Goal: Transaction & Acquisition: Book appointment/travel/reservation

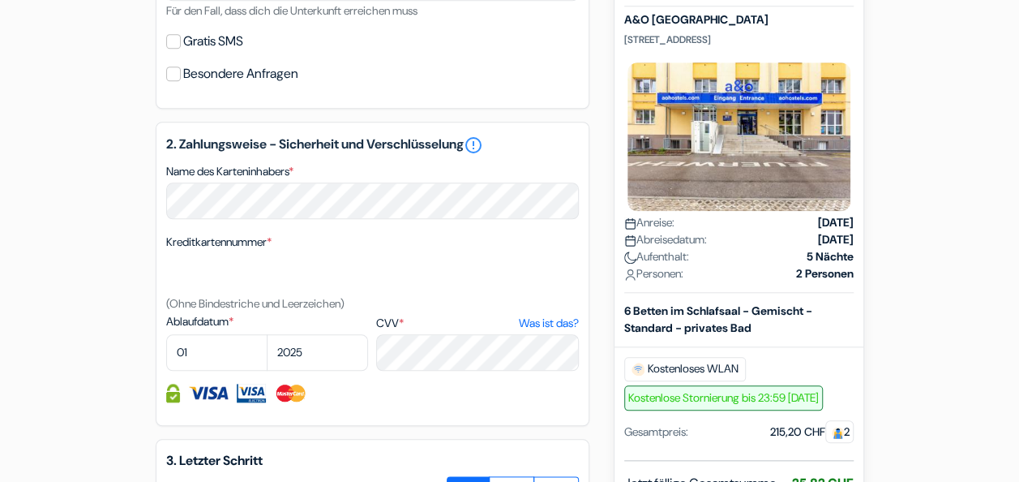
scroll to position [692, 0]
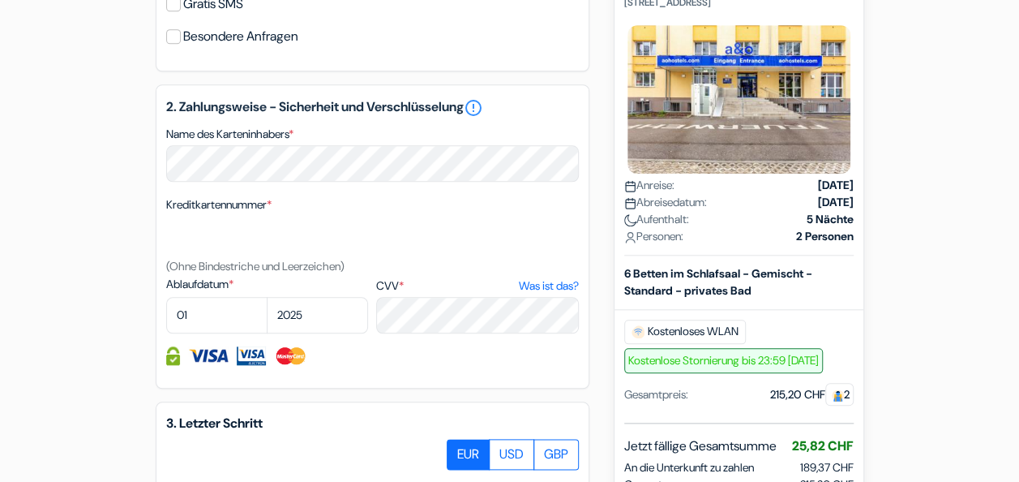
scroll to position [731, 0]
click at [248, 184] on div "2. Zahlungsweise - Sicherheit und Verschlüsselung error_outline Name des Karten…" at bounding box center [373, 236] width 434 height 304
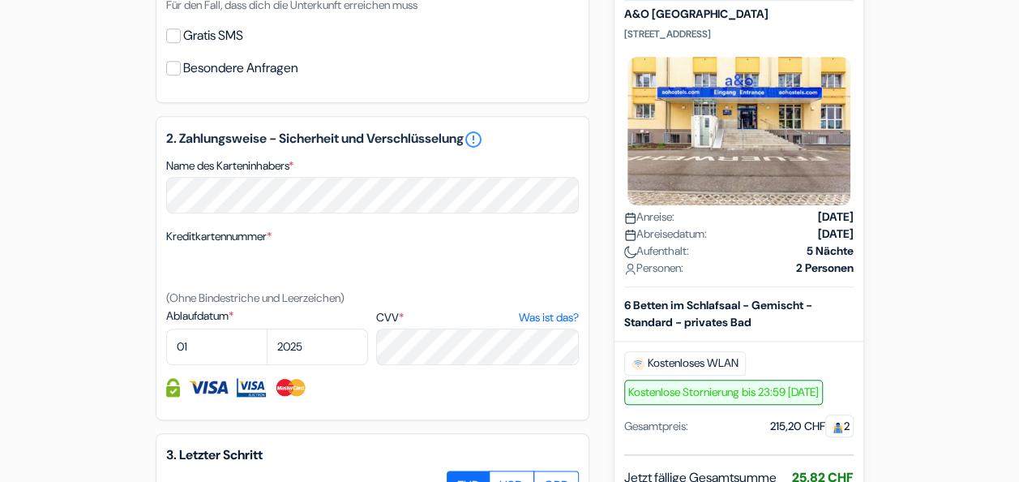
scroll to position [697, 0]
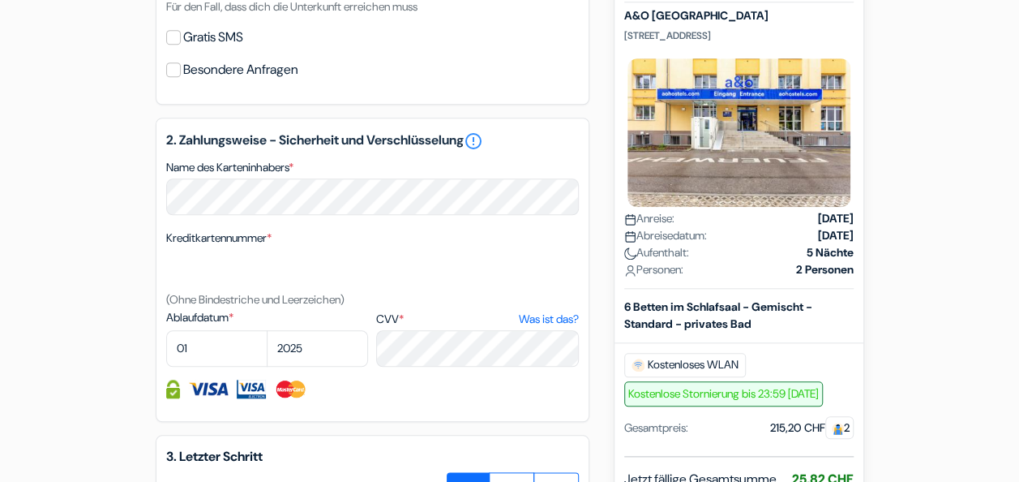
click at [287, 251] on div "Kreditkartennummer * (Ohne Bindestriche und Leerzeichen)" at bounding box center [372, 268] width 413 height 81
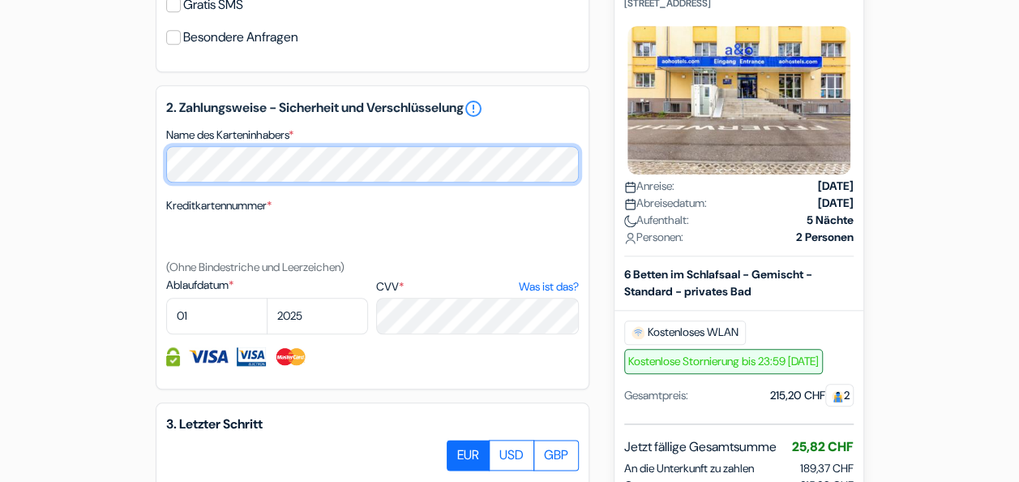
scroll to position [729, 0]
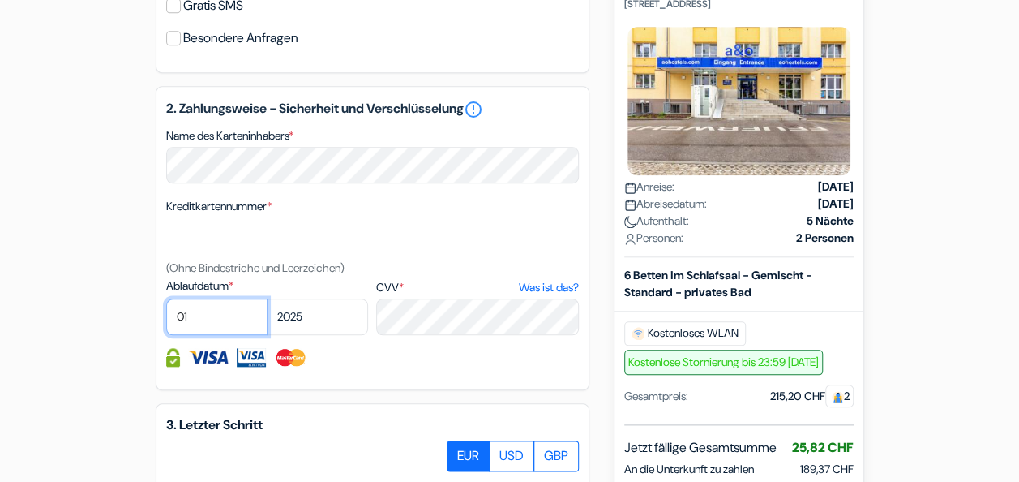
click at [199, 313] on select "01 02 03 04 05 06 07 08 09 10 11 12" at bounding box center [216, 316] width 101 height 36
select select "11"
click at [166, 302] on select "01 02 03 04 05 06 07 08 09 10 11 12" at bounding box center [216, 316] width 101 height 36
click at [322, 319] on select "2025 2026 2027 2028 2029 2030 2031 2032 2033 2034 2035 2036 2037 2038 2039 2040…" at bounding box center [317, 316] width 101 height 36
select select "2026"
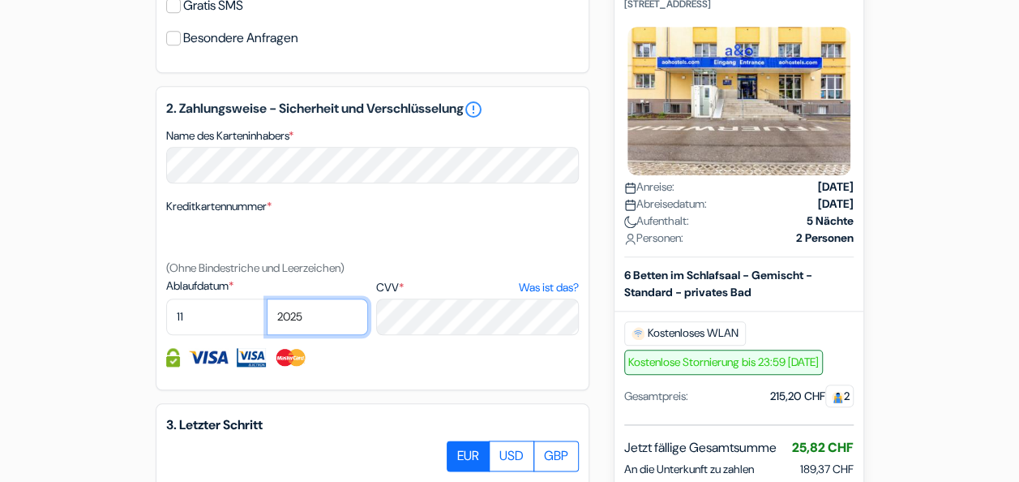
click at [267, 302] on select "2025 2026 2027 2028 2029 2030 2031 2032 2033 2034 2035 2036 2037 2038 2039 2040…" at bounding box center [317, 316] width 101 height 36
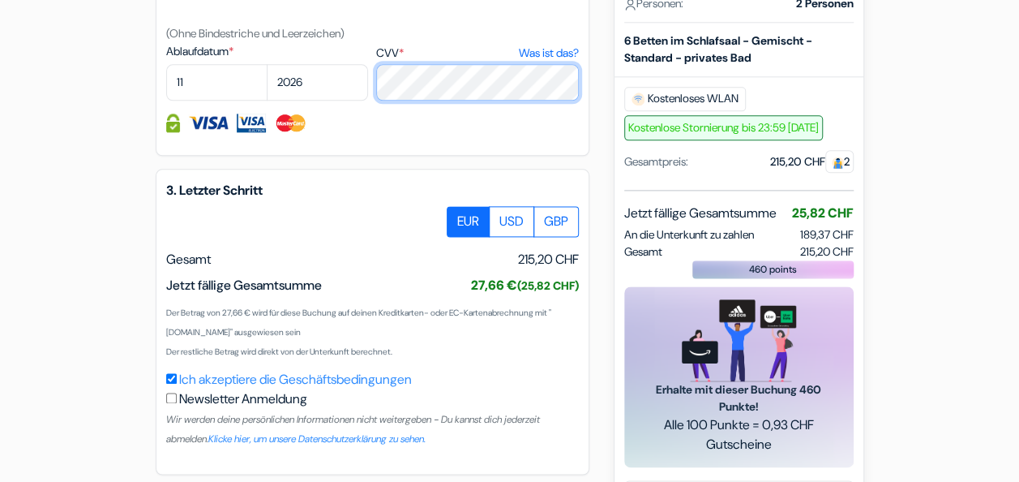
scroll to position [1031, 0]
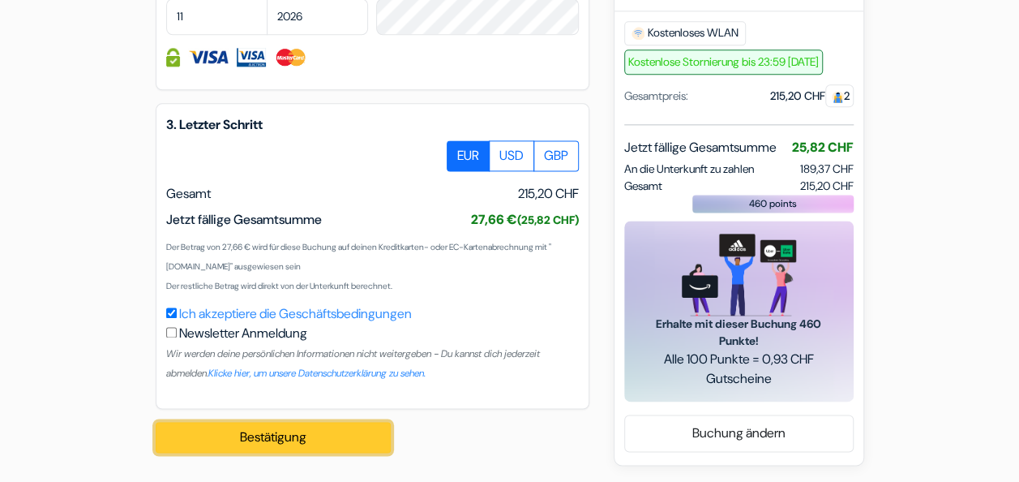
click at [281, 439] on button "Bestätigung Loading..." at bounding box center [273, 437] width 235 height 31
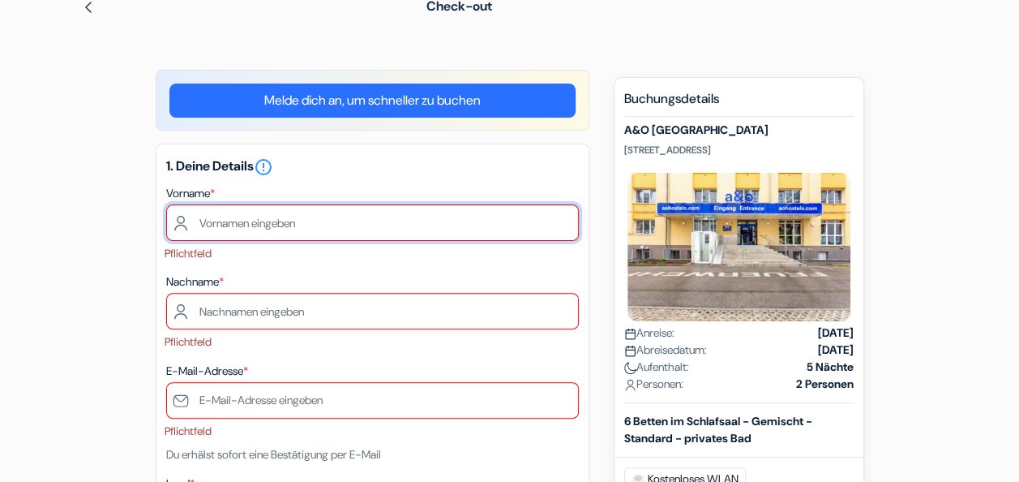
scroll to position [79, 0]
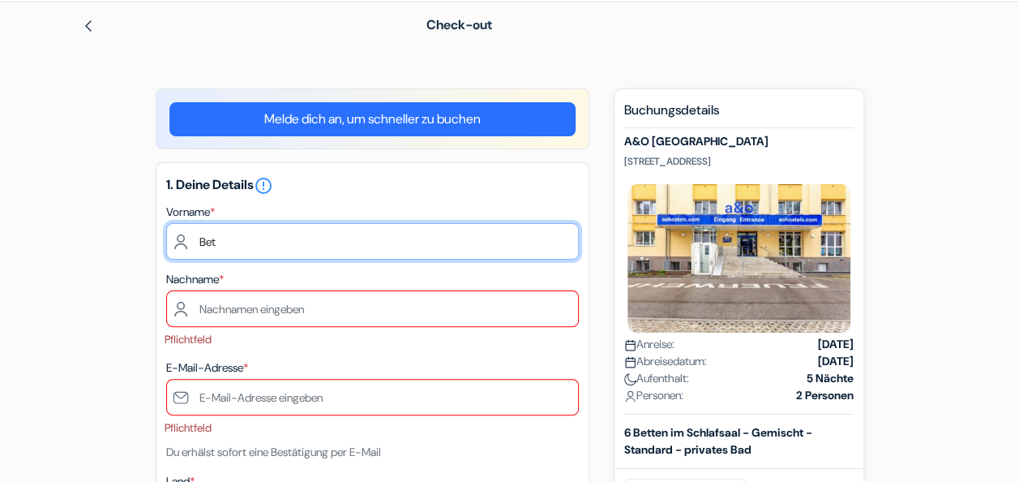
type input "Betiel"
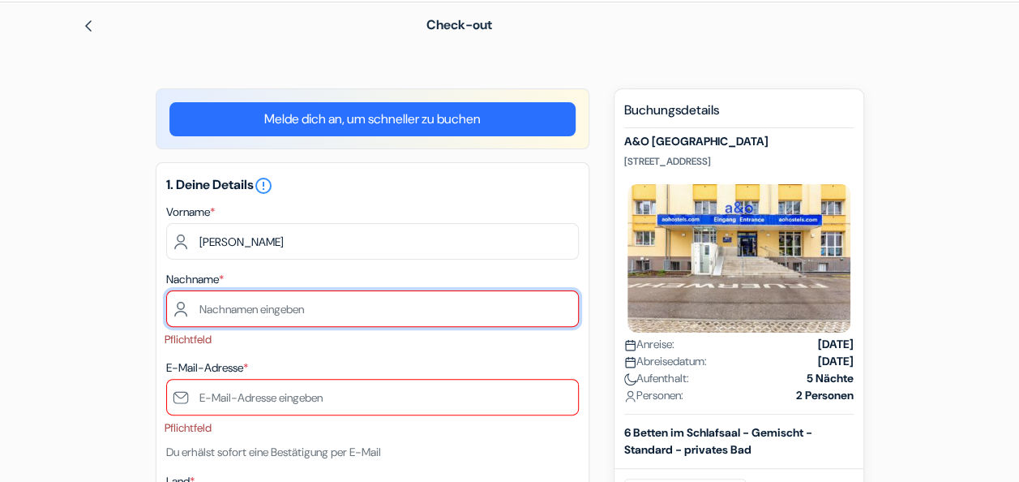
type input "[PERSON_NAME]"
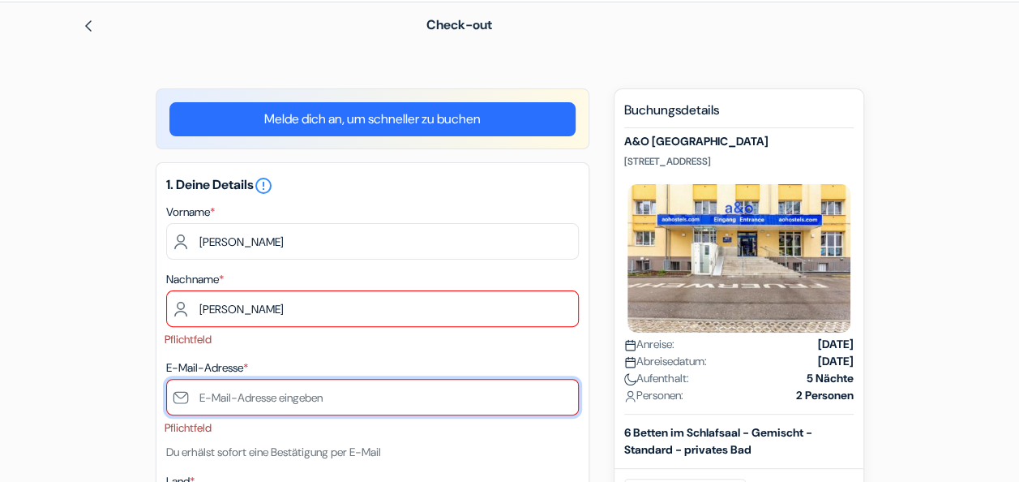
type input "[EMAIL_ADDRESS][DOMAIN_NAME]"
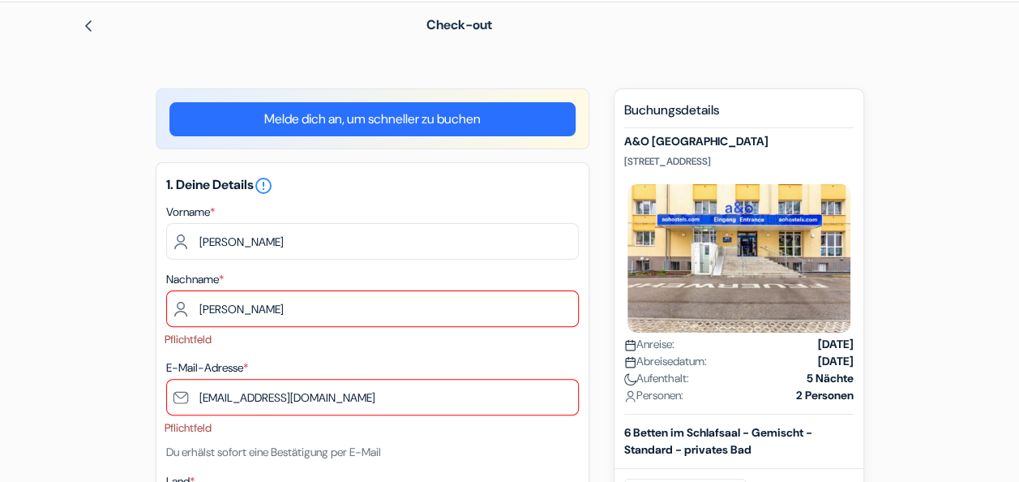
type input "0765370979"
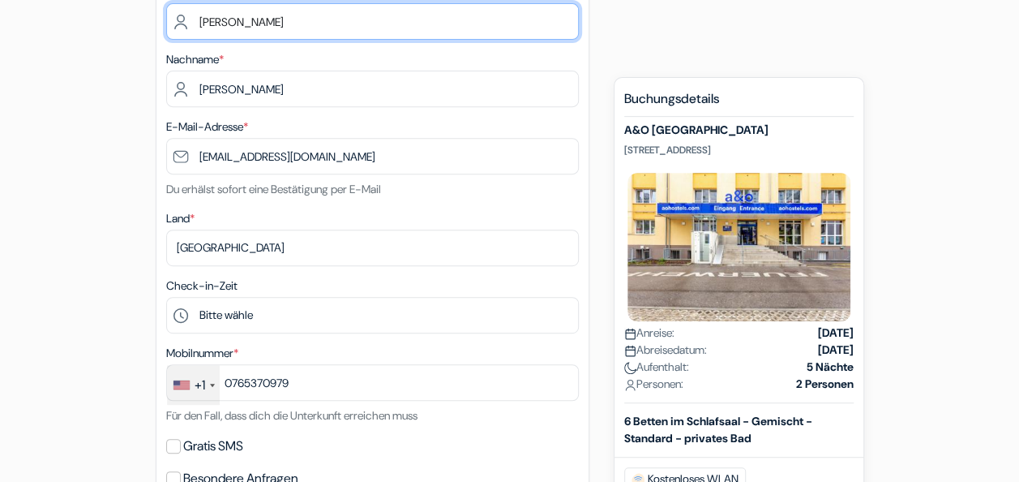
scroll to position [315, 0]
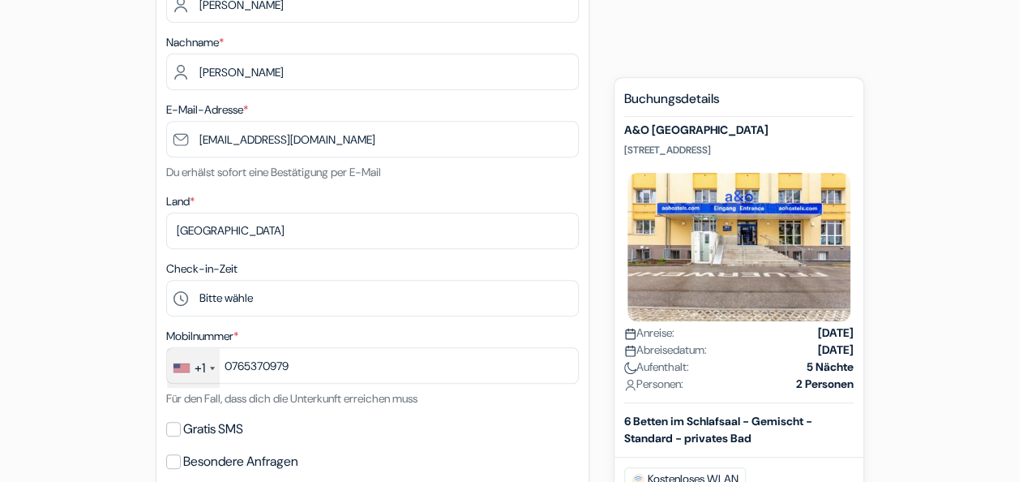
click at [208, 370] on div "+1" at bounding box center [193, 368] width 53 height 40
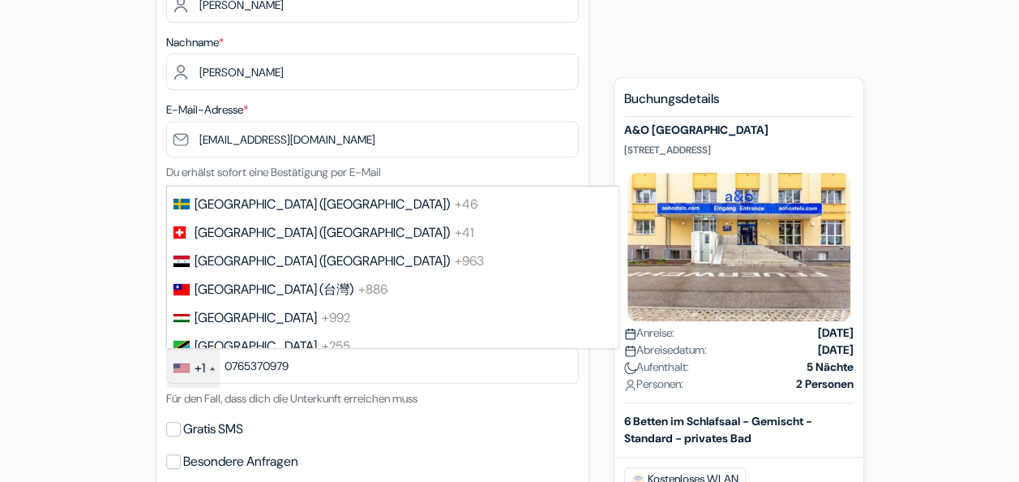
scroll to position [6085, 0]
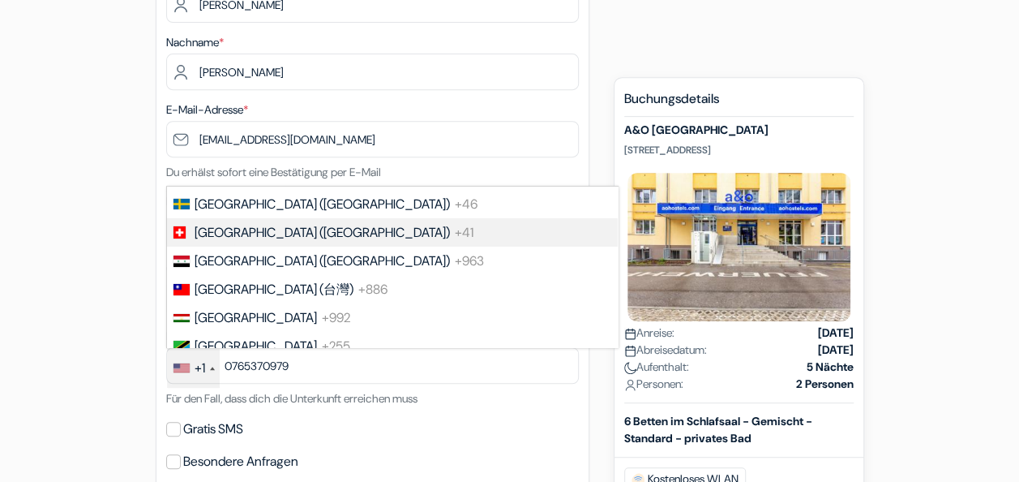
click at [238, 241] on span "[GEOGRAPHIC_DATA] ([GEOGRAPHIC_DATA])" at bounding box center [322, 232] width 255 height 17
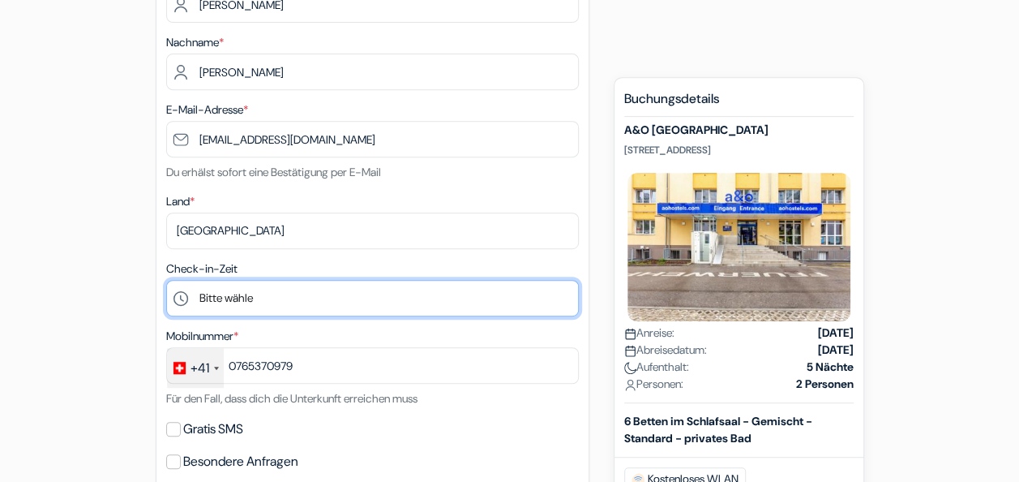
click at [248, 303] on select "Bitte wähle 1:00 2:00 3:00 4:00 5:00 6:00 7:00 8:00 9:00 10:00 11:00 12:00 13:0…" at bounding box center [372, 298] width 413 height 36
click at [309, 299] on select "Bitte wähle 1:00 2:00 3:00 4:00 5:00 6:00 7:00 8:00 9:00 10:00 11:00 12:00 13:0…" at bounding box center [372, 298] width 413 height 36
select select "17"
click at [166, 281] on select "Bitte wähle 1:00 2:00 3:00 4:00 5:00 6:00 7:00 8:00 9:00 10:00 11:00 12:00 13:0…" at bounding box center [372, 298] width 413 height 36
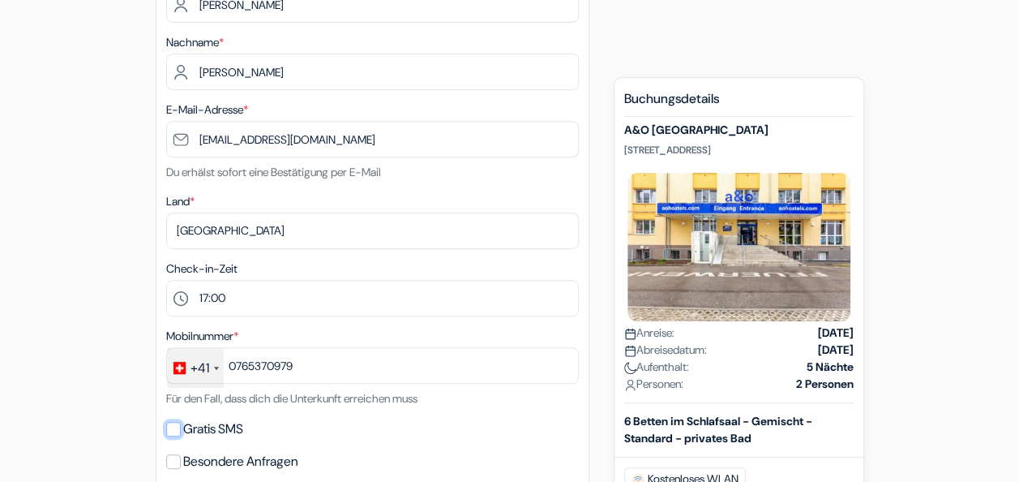
click at [179, 433] on input "Gratis SMS" at bounding box center [173, 429] width 15 height 15
checkbox input "true"
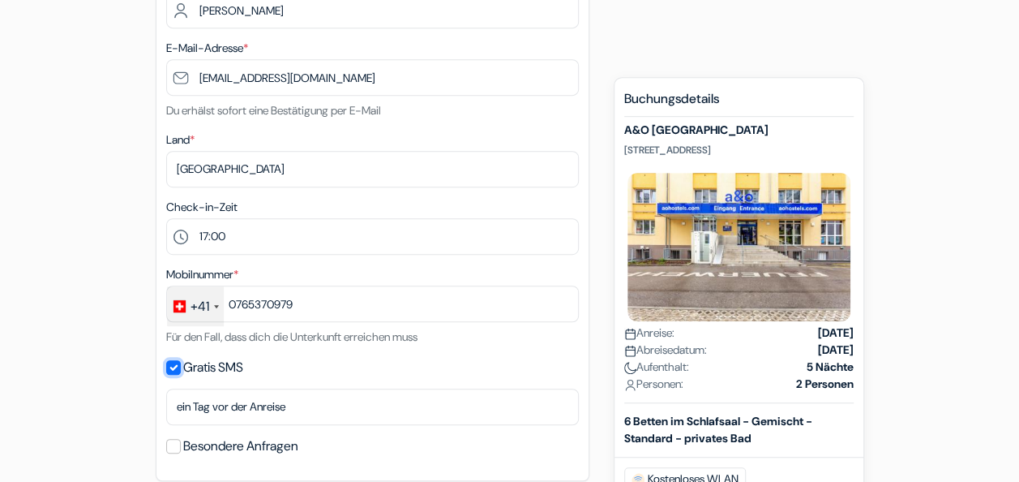
scroll to position [379, 0]
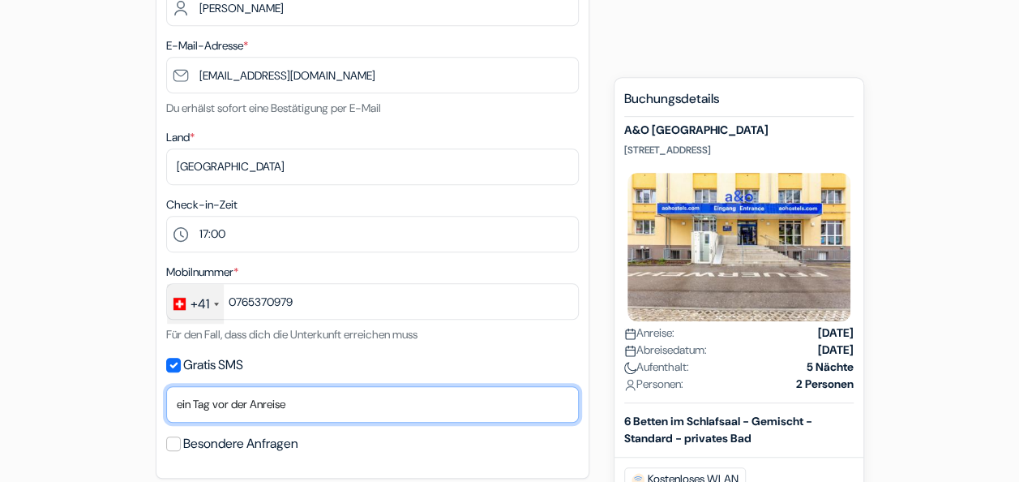
click at [347, 407] on select "Nein, danke Jetzt senden Ankunftstag ein Tag vor der Anreise zwei Tage vor der …" at bounding box center [372, 404] width 413 height 36
select select "2"
click at [166, 388] on select "Nein, danke Jetzt senden Ankunftstag ein Tag vor der Anreise zwei Tage vor der …" at bounding box center [372, 404] width 413 height 36
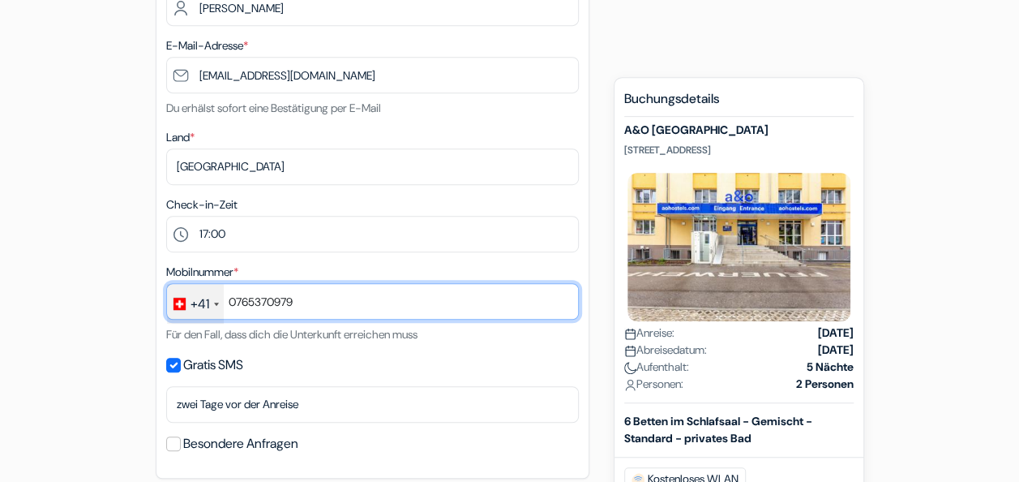
click at [234, 305] on input "0765370979" at bounding box center [372, 301] width 413 height 36
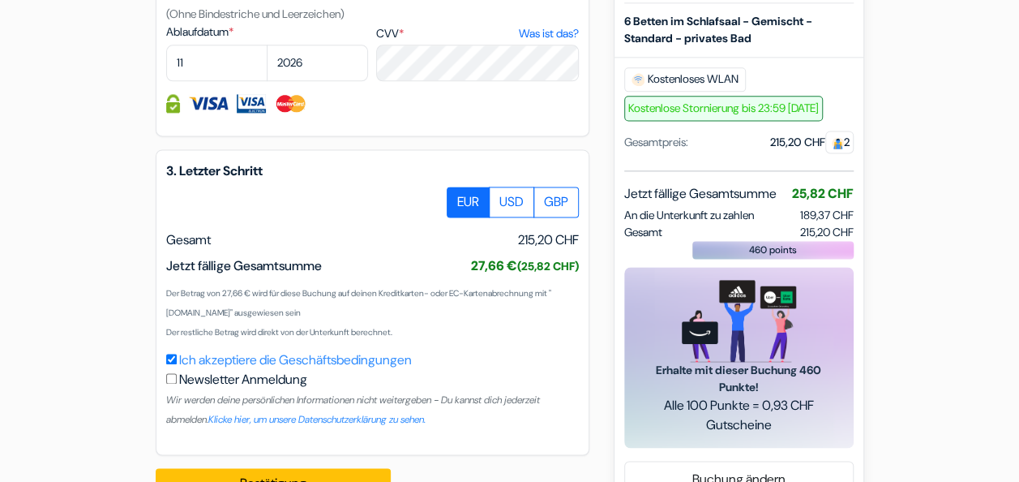
scroll to position [1087, 0]
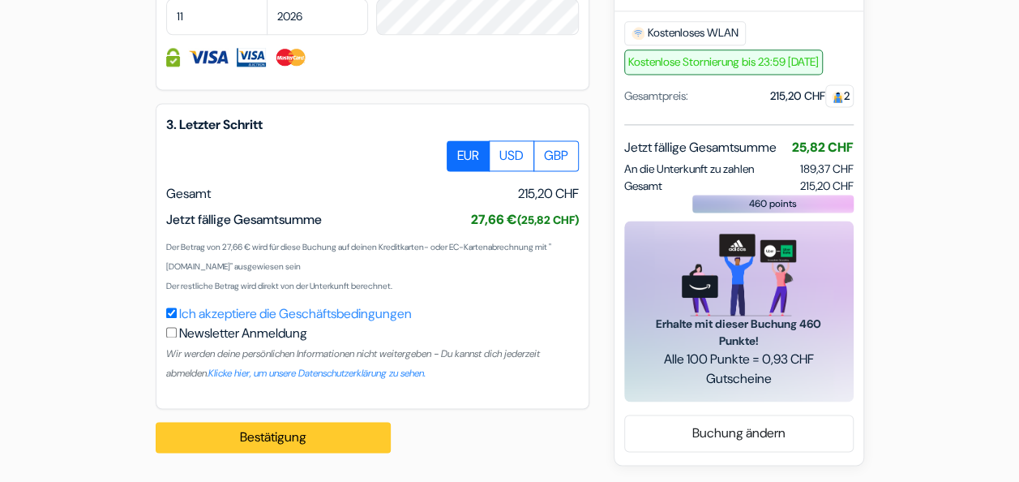
type input "765370979"
click at [302, 438] on button "Bestätigung Loading..." at bounding box center [273, 437] width 235 height 31
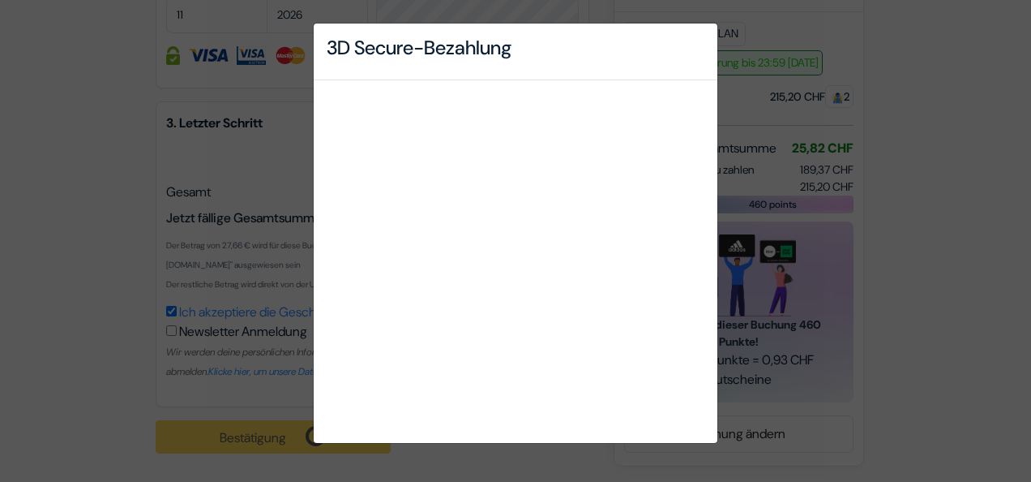
click at [96, 123] on div "3D Secure-Bezahlung" at bounding box center [515, 241] width 1031 height 482
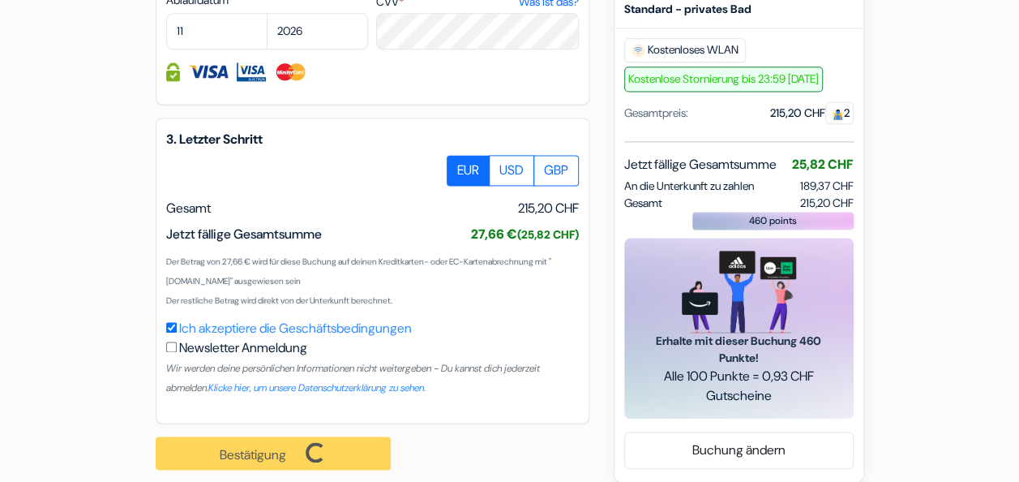
scroll to position [1089, 0]
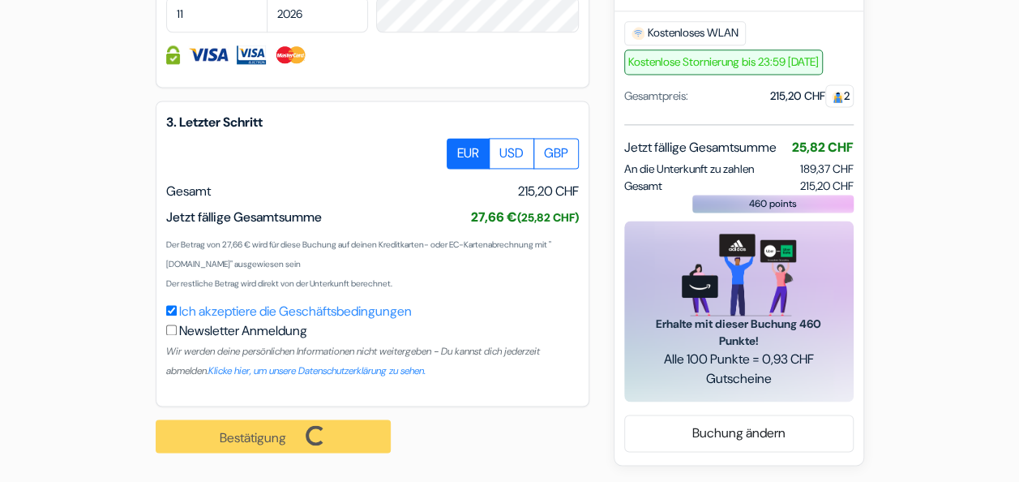
click at [265, 433] on div "Bestätigung Loading... Bearbeitungsanfrage..." at bounding box center [282, 435] width 253 height 59
click at [332, 431] on div "Bestätigung Loading... Bearbeitungsanfrage..." at bounding box center [282, 435] width 253 height 59
click at [174, 304] on div "Ich akzeptiere die Geschäftsbedingungen Newsletter Anmeldung Wir werden deine p…" at bounding box center [372, 341] width 413 height 78
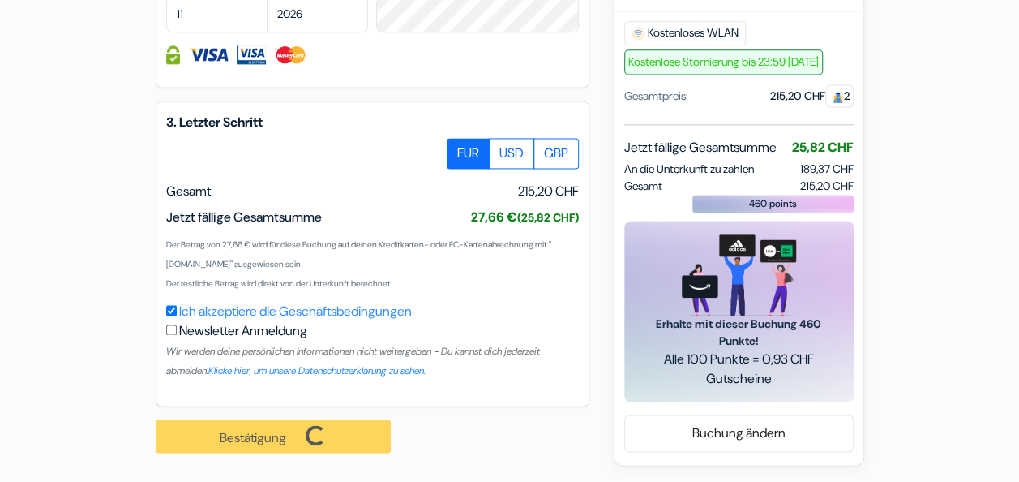
click at [175, 311] on input "Ich akzeptiere die Geschäftsbedingungen" at bounding box center [171, 310] width 11 height 11
checkbox input "true"
click at [272, 439] on div "Bestätigung Loading... Bearbeitungsanfrage..." at bounding box center [282, 435] width 253 height 59
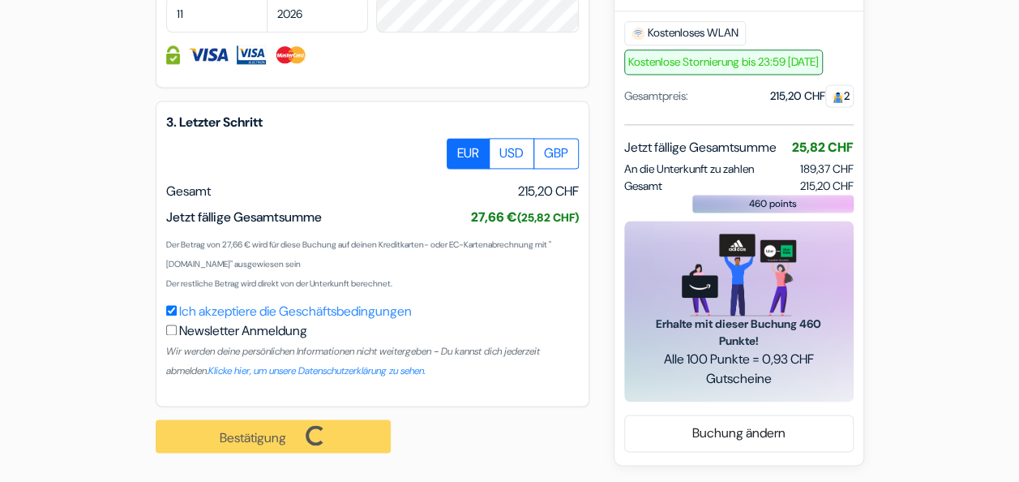
click at [272, 439] on div "Bestätigung Loading... Bearbeitungsanfrage..." at bounding box center [282, 435] width 253 height 59
click at [271, 439] on div "Bestätigung Loading... Bearbeitungsanfrage..." at bounding box center [282, 435] width 253 height 59
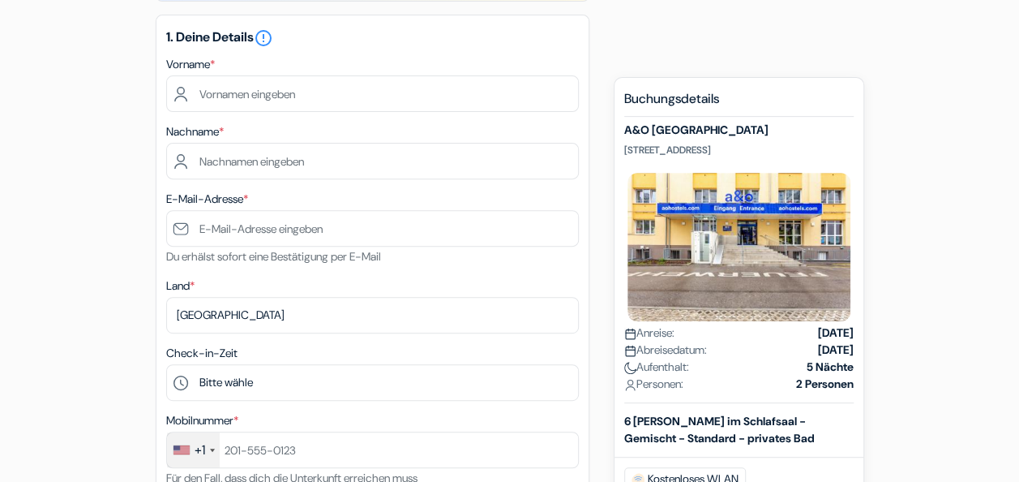
scroll to position [121, 0]
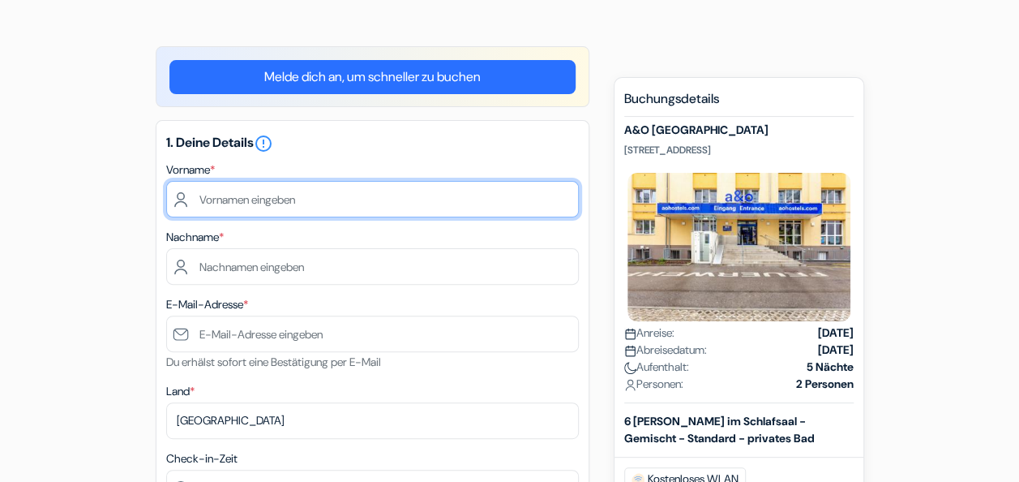
click at [307, 203] on input "text" at bounding box center [372, 199] width 413 height 36
type input "Betiel"
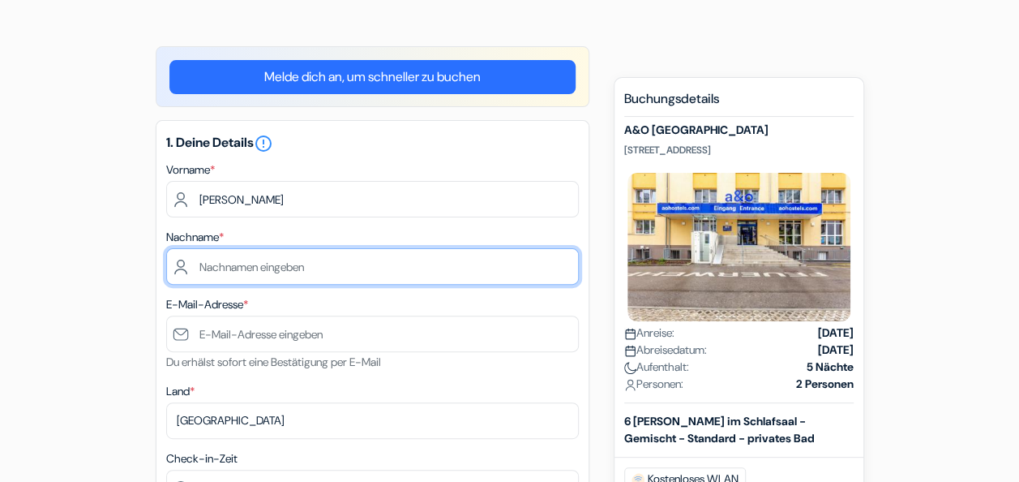
type input "[PERSON_NAME]"
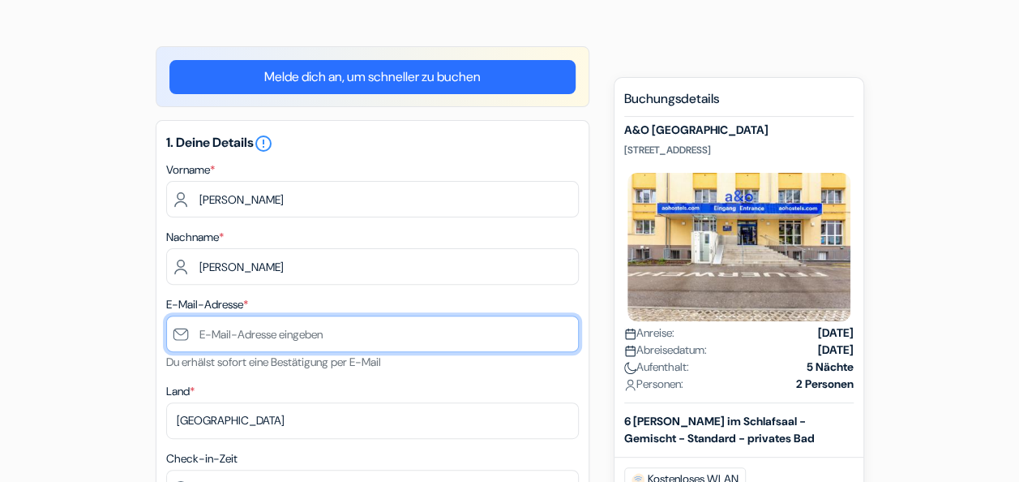
type input "[EMAIL_ADDRESS][DOMAIN_NAME]"
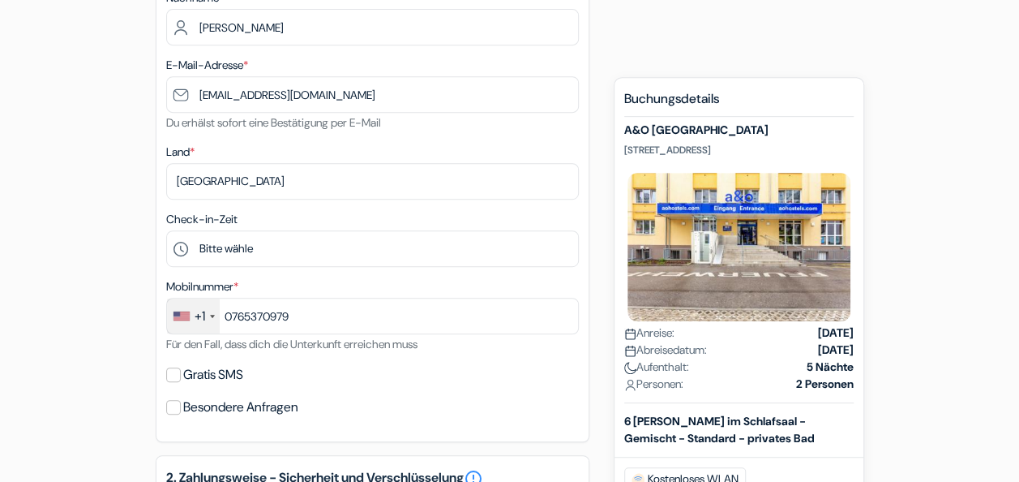
scroll to position [359, 0]
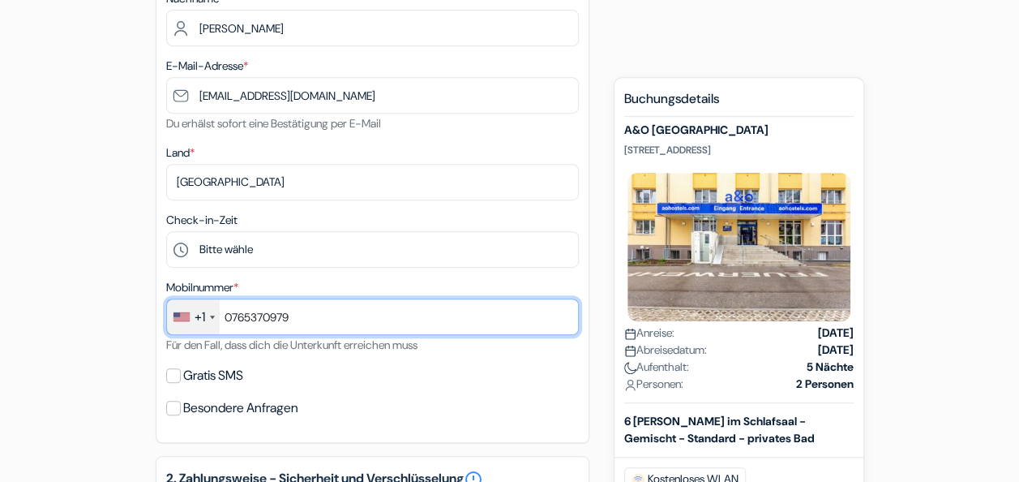
click at [232, 322] on input "0765370979" at bounding box center [372, 316] width 413 height 36
type input "765370979"
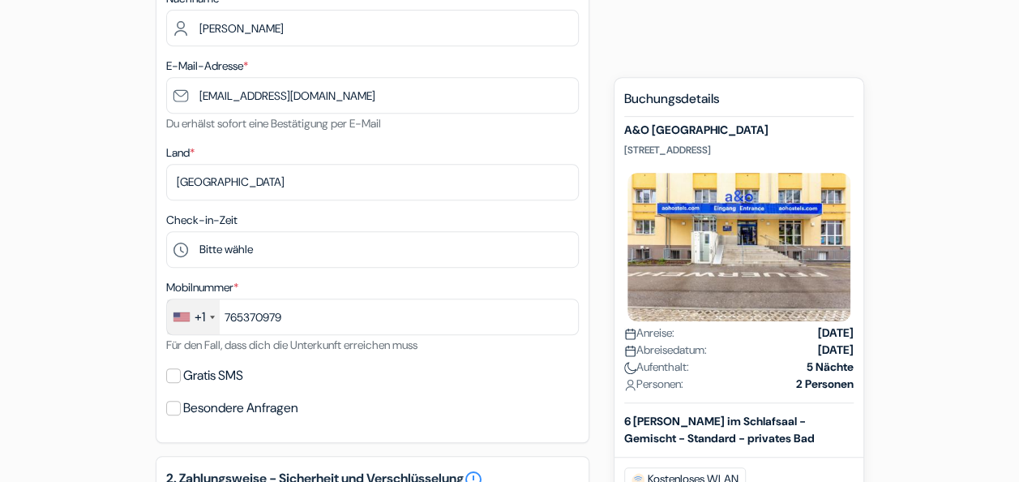
click at [212, 321] on div "+1" at bounding box center [193, 316] width 53 height 35
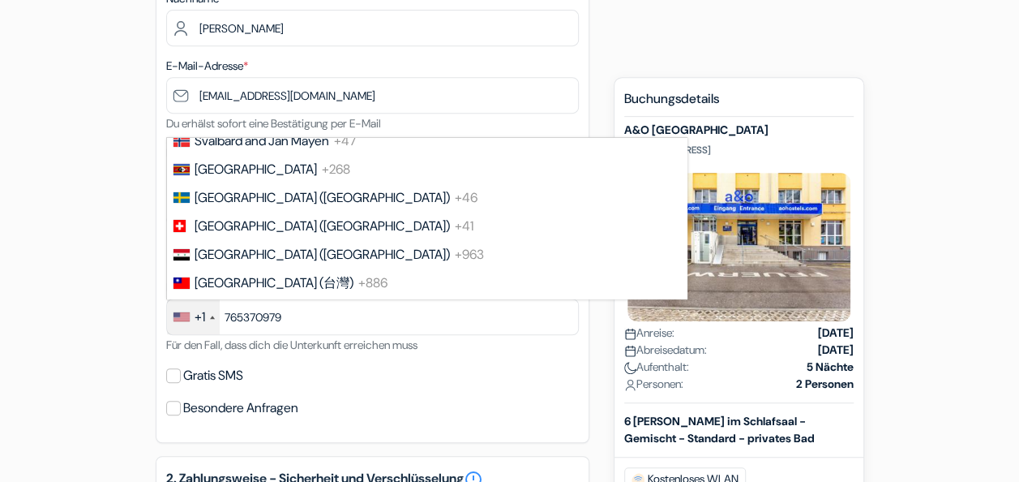
scroll to position [6048, 0]
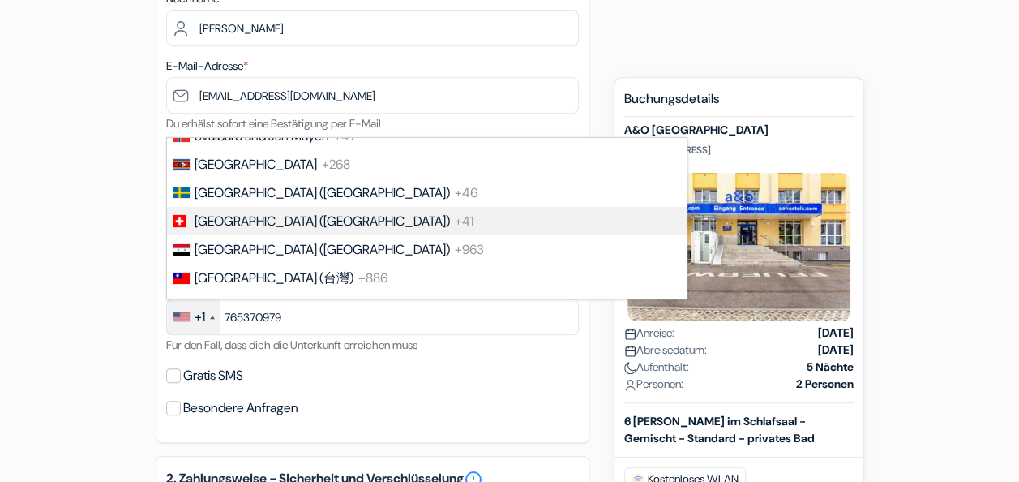
click at [272, 235] on li "[GEOGRAPHIC_DATA] ([GEOGRAPHIC_DATA]) +41" at bounding box center [425, 221] width 521 height 28
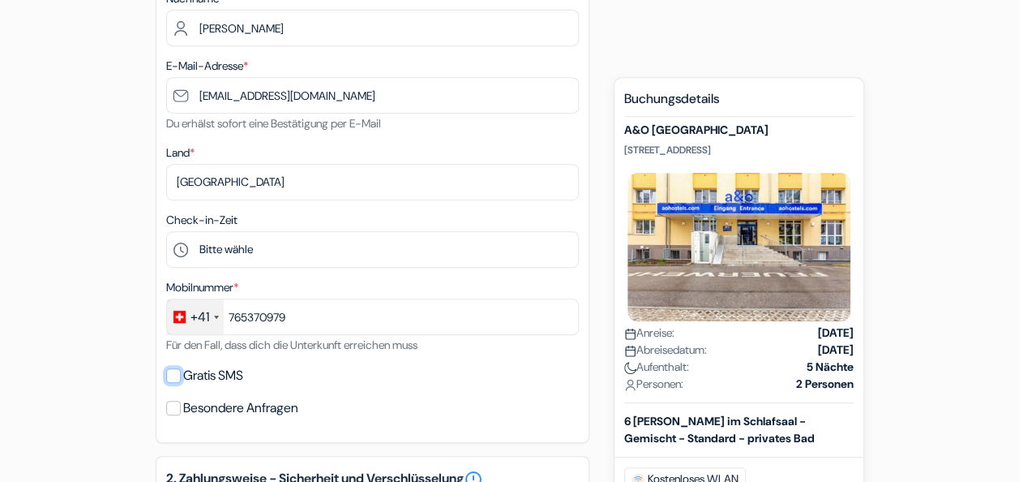
click at [175, 383] on input "Gratis SMS" at bounding box center [173, 375] width 15 height 15
checkbox input "true"
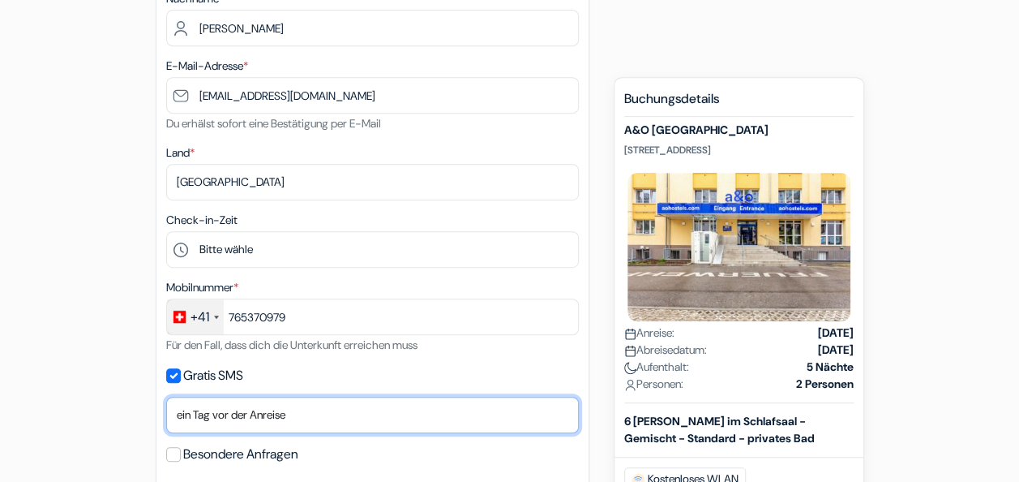
click at [335, 415] on select "Nein, danke Jetzt senden Ankunftstag ein Tag vor der Anreise zwei Tage vor der …" at bounding box center [372, 415] width 413 height 36
select select "2"
click at [166, 399] on select "Nein, danke Jetzt senden Ankunftstag ein Tag vor der Anreise zwei Tage vor der …" at bounding box center [372, 415] width 413 height 36
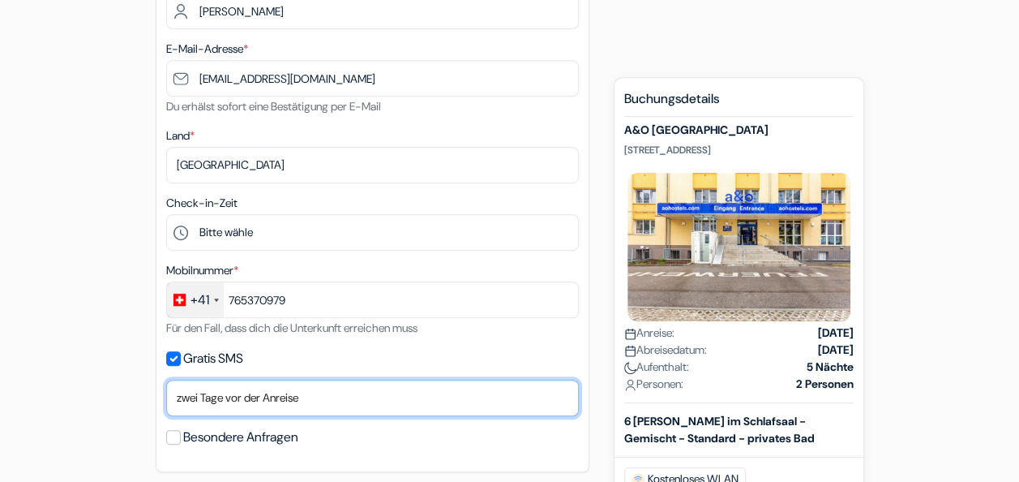
scroll to position [375, 0]
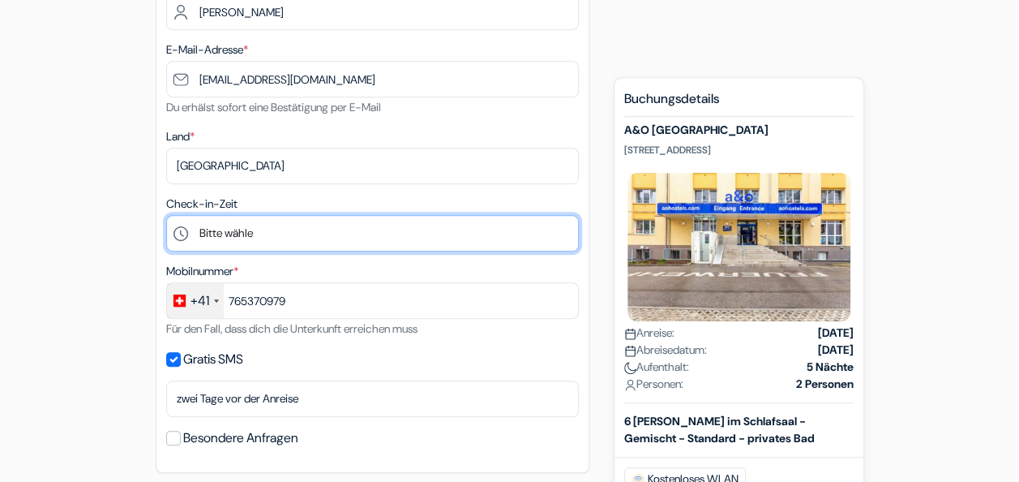
click at [291, 235] on select "Bitte wähle 1:00 2:00 3:00 4:00 5:00 6:00 7:00 8:00 9:00 10:00 11:00 12:00 13:0…" at bounding box center [372, 233] width 413 height 36
select select "16"
click at [166, 217] on select "Bitte wähle 1:00 2:00 3:00 4:00 5:00 6:00 7:00 8:00 9:00 10:00 11:00 12:00 13:0…" at bounding box center [372, 233] width 413 height 36
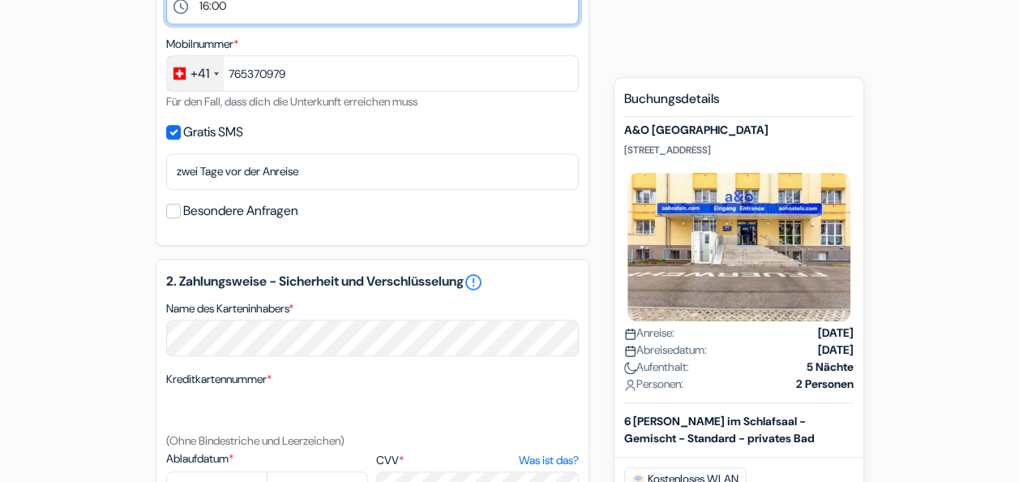
scroll to position [713, 0]
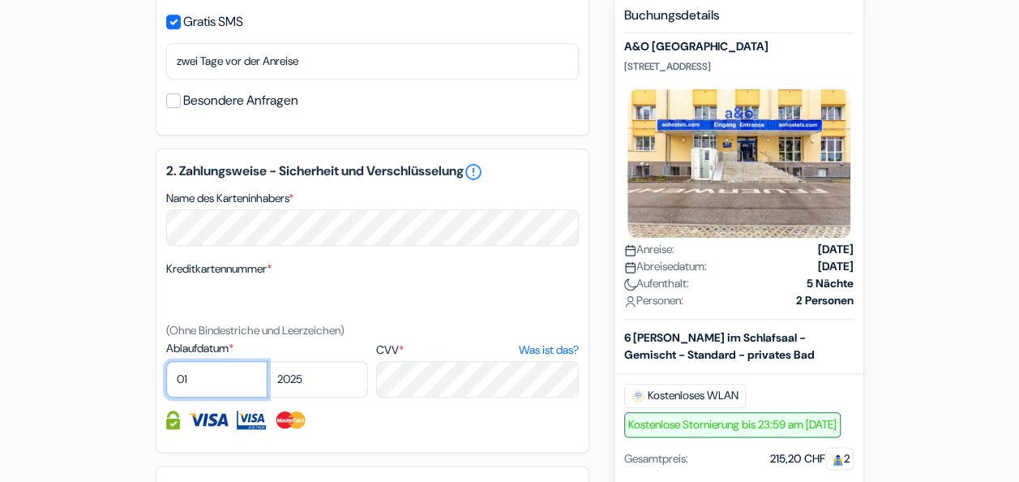
select select "11"
select select "2026"
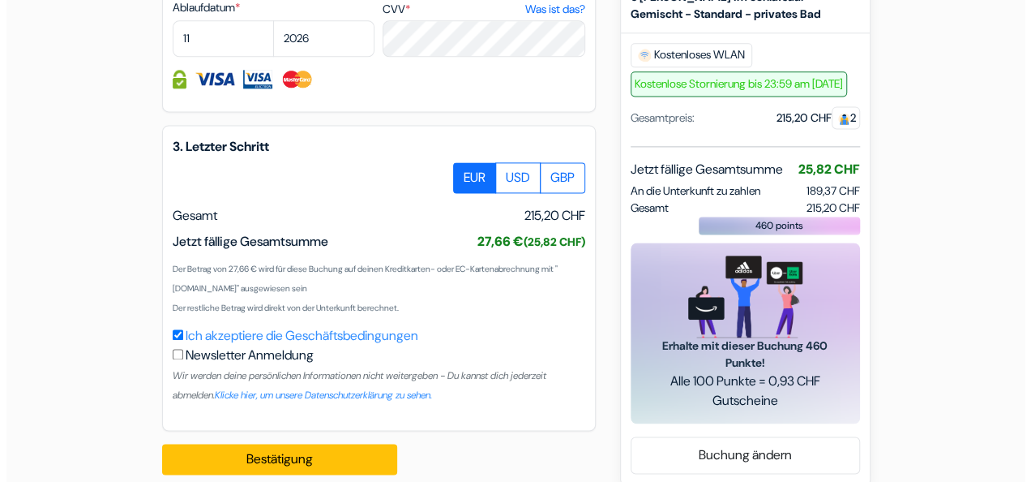
scroll to position [1076, 0]
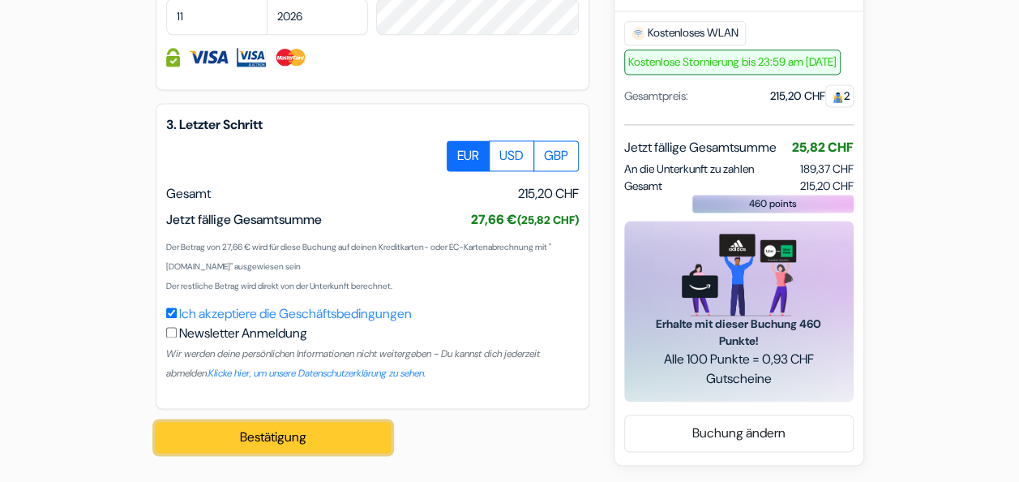
click at [329, 441] on button "Bestätigung Loading..." at bounding box center [273, 437] width 235 height 31
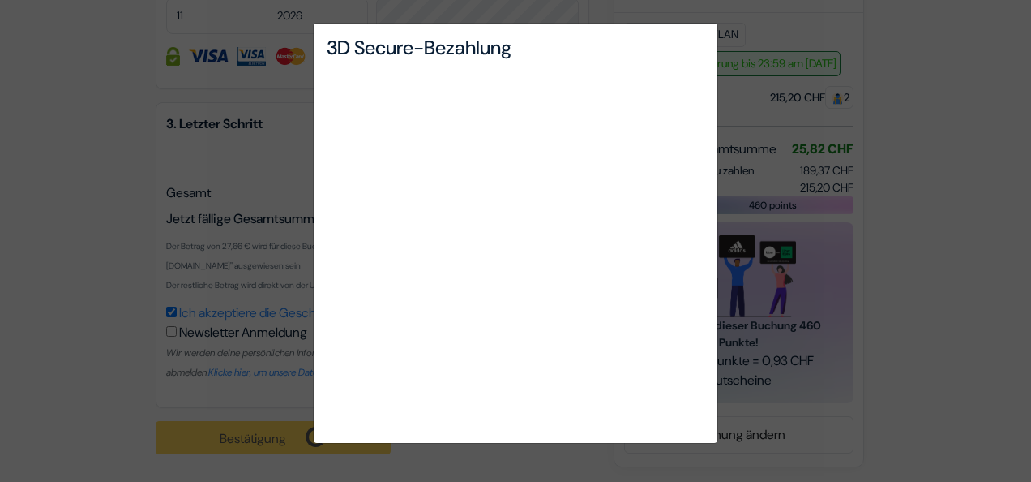
click at [687, 49] on div "3D Secure-Bezahlung" at bounding box center [516, 52] width 404 height 57
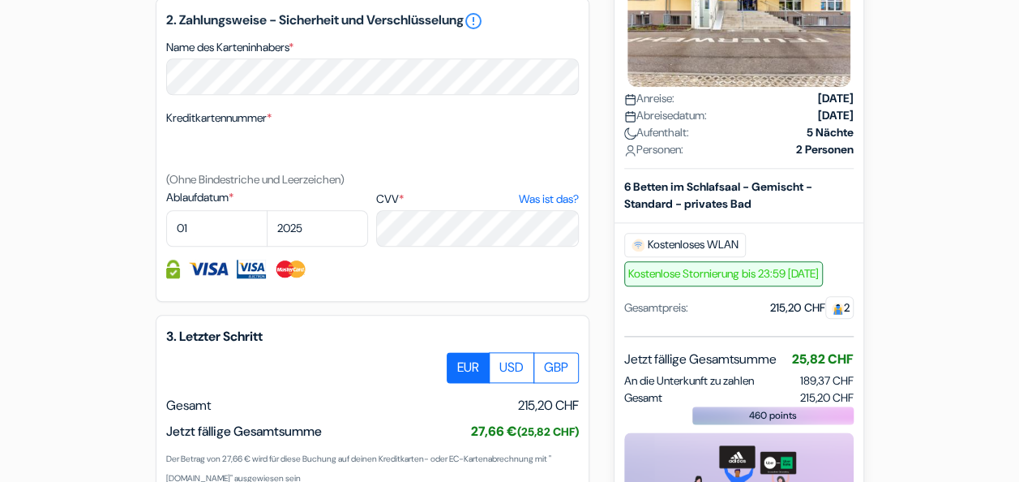
scroll to position [816, 0]
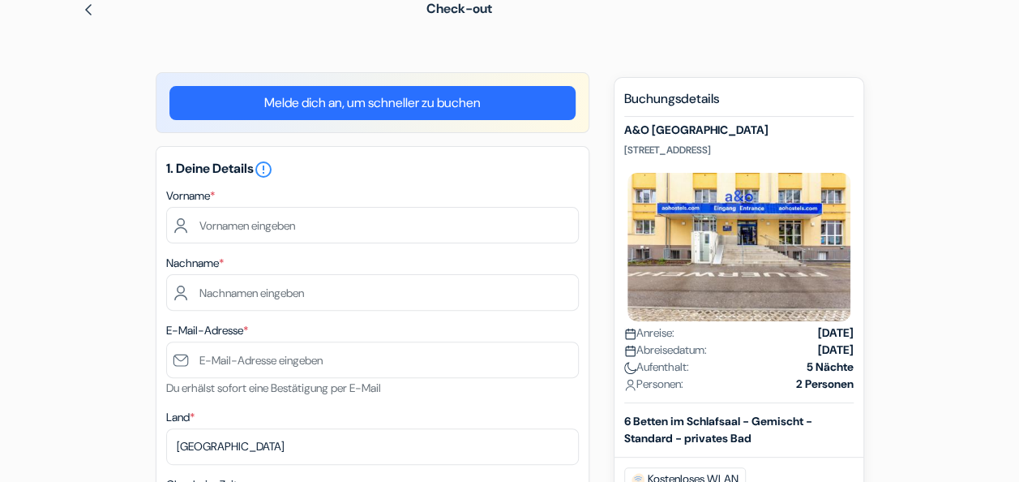
scroll to position [94, 0]
click at [354, 102] on link "Melde dich an, um schneller zu buchen" at bounding box center [372, 104] width 406 height 34
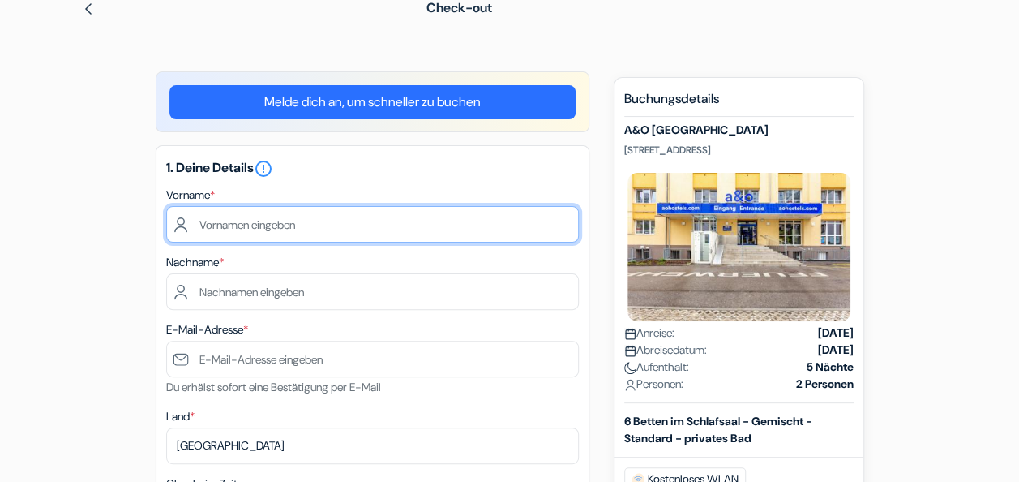
click at [268, 231] on input "text" at bounding box center [372, 224] width 413 height 36
type input "[PERSON_NAME]"
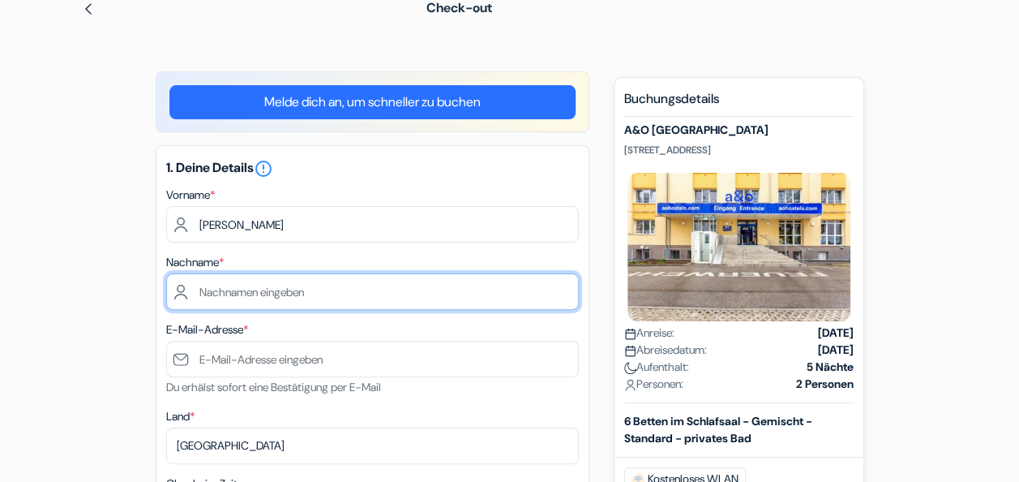
type input "[PERSON_NAME]"
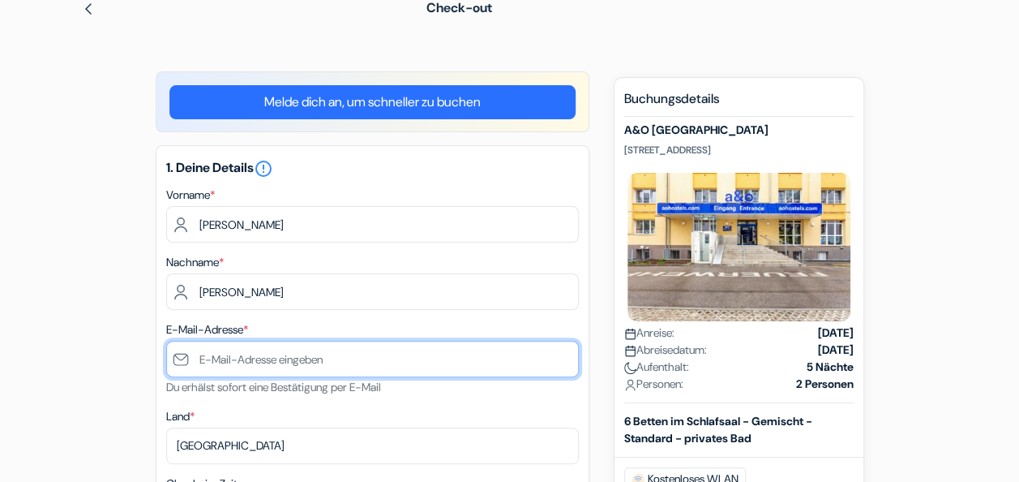
type input "[EMAIL_ADDRESS][DOMAIN_NAME]"
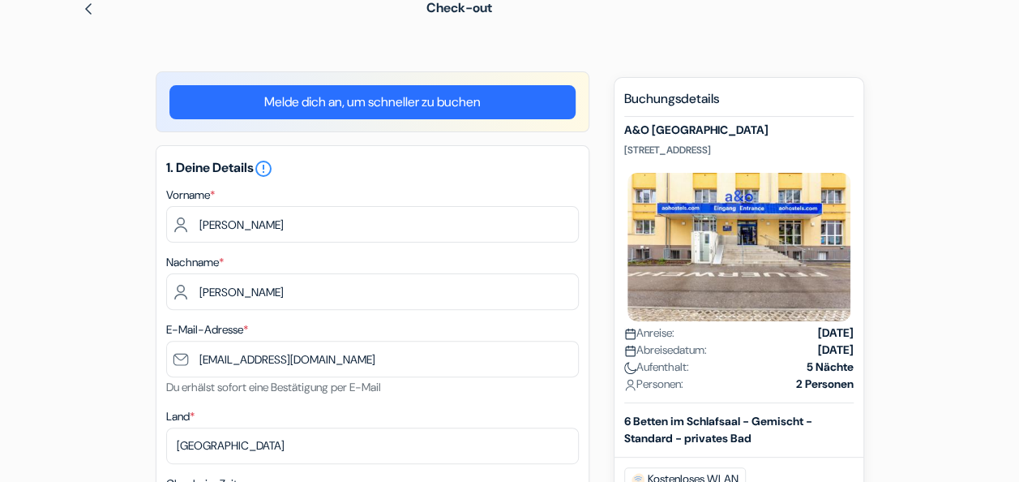
select select "11"
select select "2026"
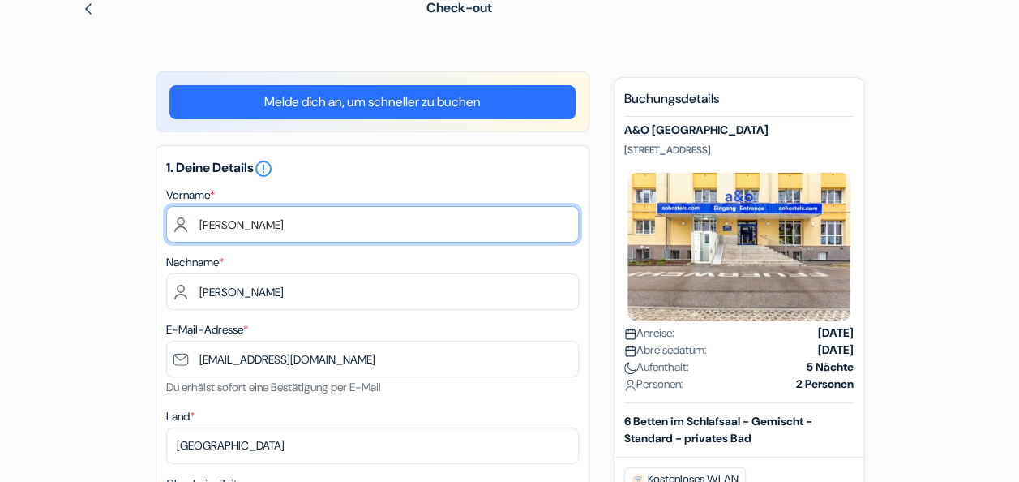
scroll to position [298, 0]
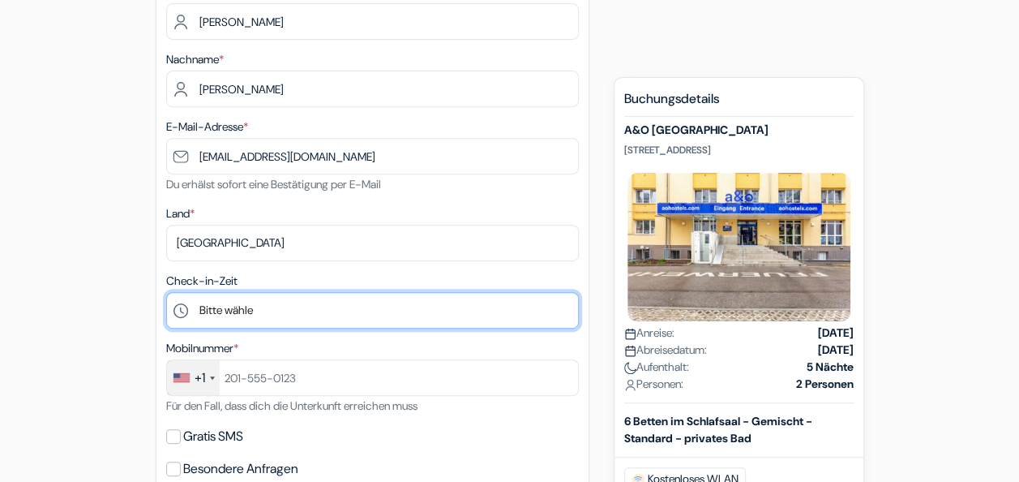
click at [182, 314] on select "Bitte wähle 1:00 2:00 3:00 4:00 5:00 6:00 7:00 8:00 9:00 10:00 11:00 12:00 13:0…" at bounding box center [372, 310] width 413 height 36
select select "14"
click at [166, 294] on select "Bitte wähle 1:00 2:00 3:00 4:00 5:00 6:00 7:00 8:00 9:00 10:00 11:00 12:00 13:0…" at bounding box center [372, 310] width 413 height 36
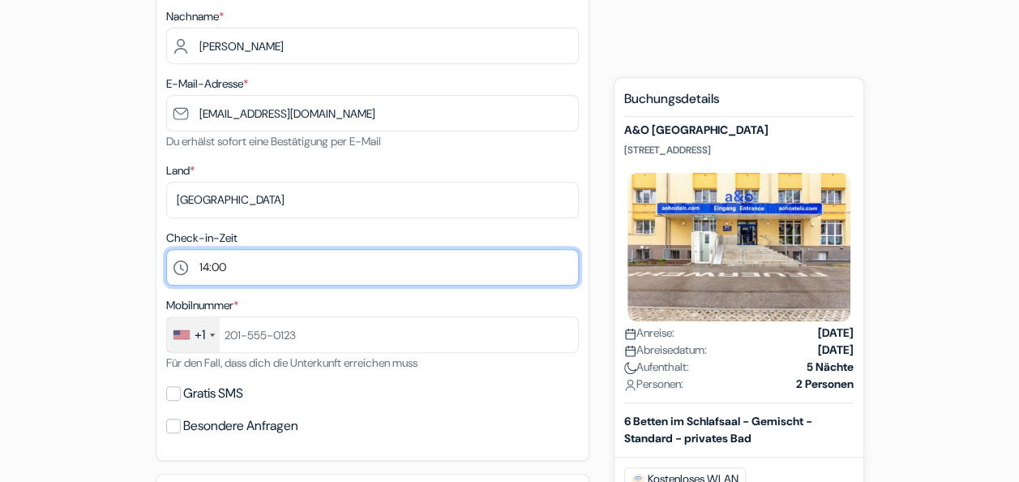
scroll to position [341, 0]
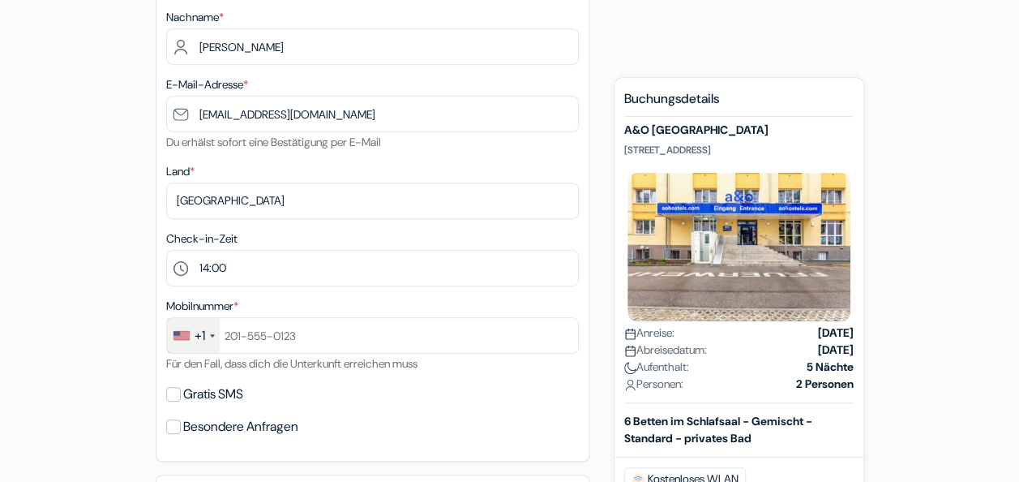
click at [200, 334] on div "+1" at bounding box center [200, 335] width 11 height 19
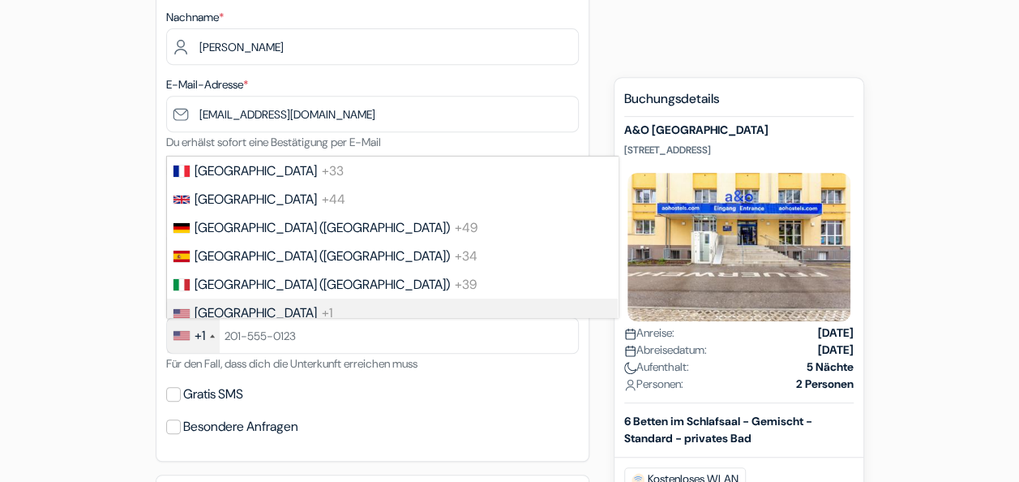
scroll to position [76, 0]
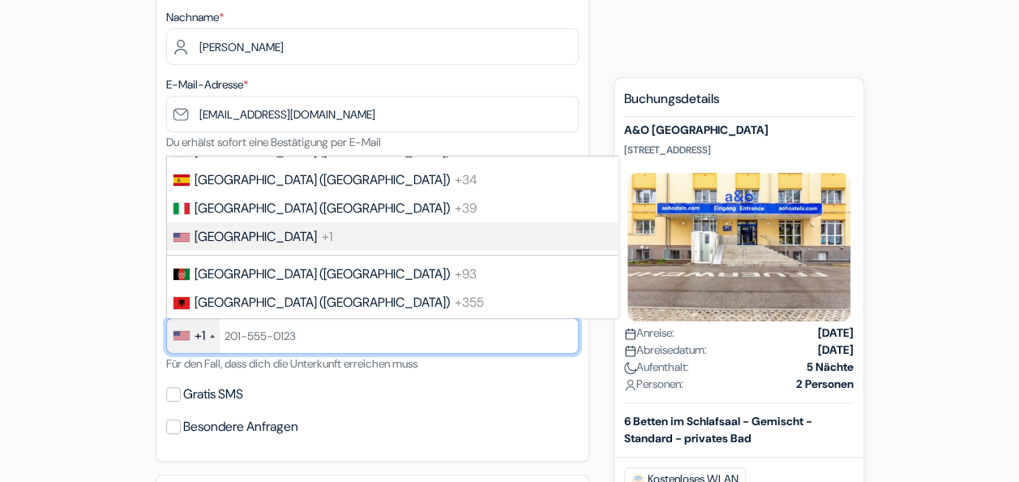
click at [291, 328] on input "text" at bounding box center [372, 335] width 413 height 36
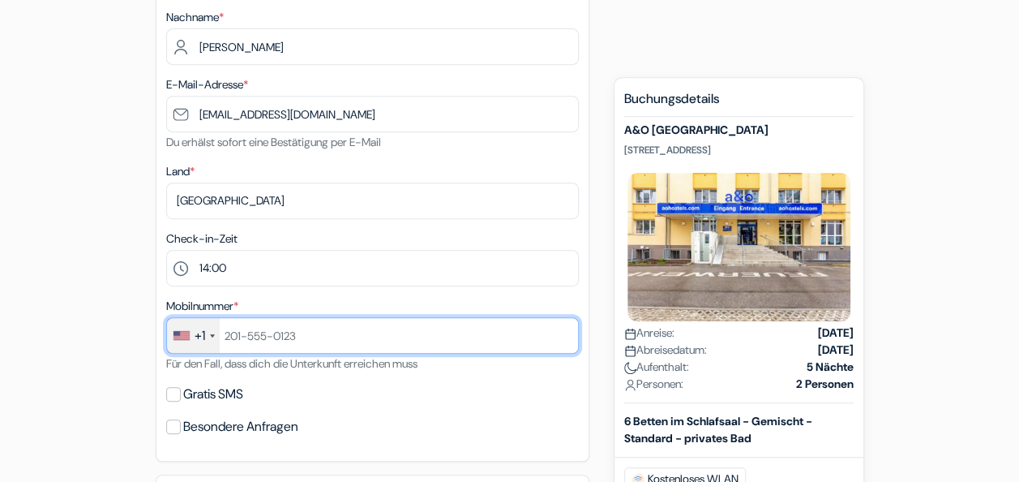
type input "0765370979"
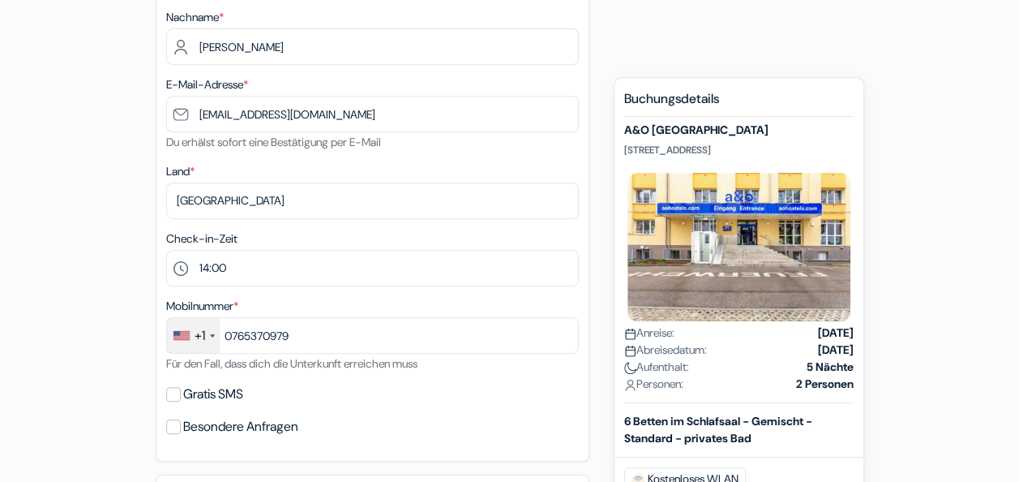
click at [198, 334] on div "+1" at bounding box center [200, 335] width 11 height 19
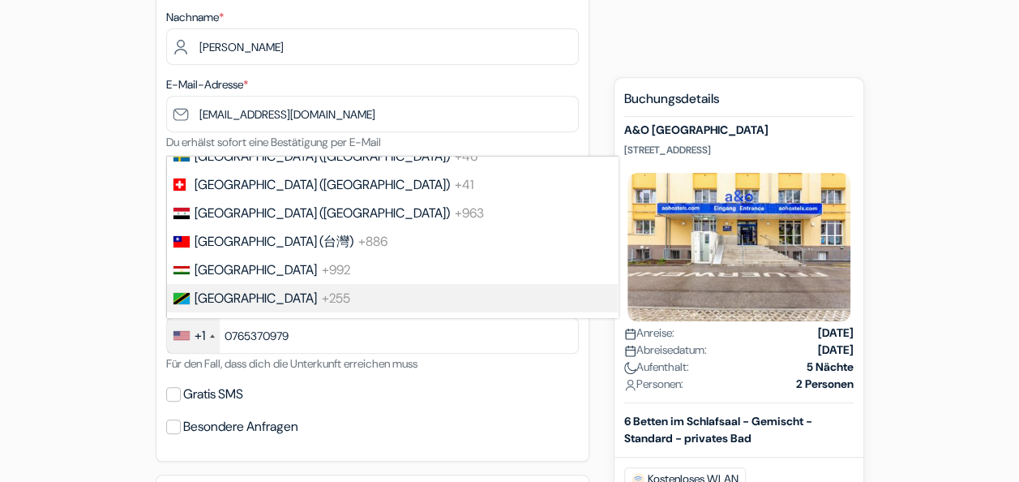
scroll to position [6098, 0]
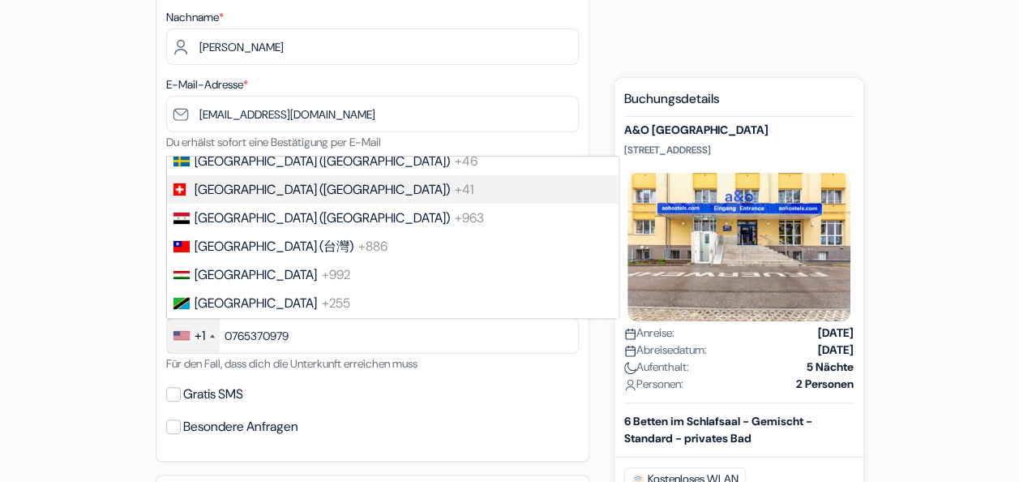
click at [261, 204] on li "[GEOGRAPHIC_DATA] ([GEOGRAPHIC_DATA]) +41" at bounding box center [391, 189] width 452 height 28
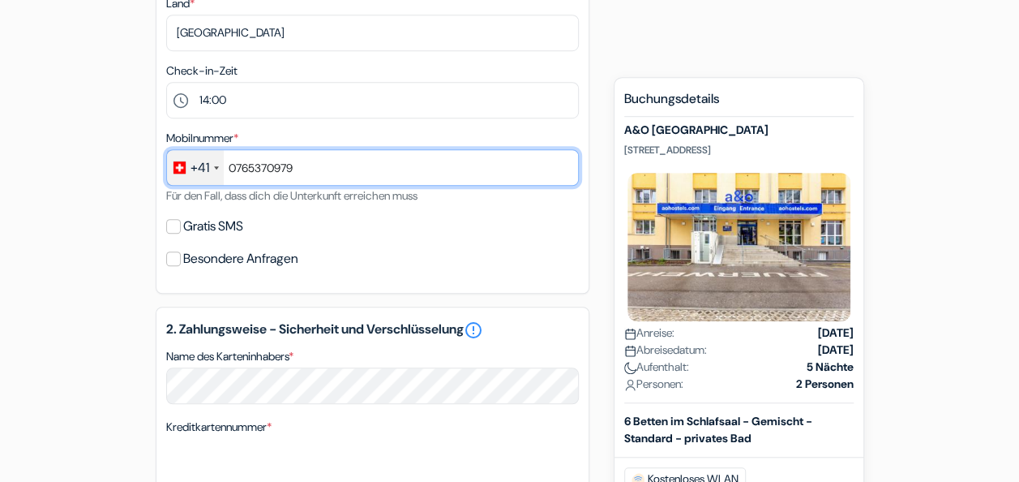
scroll to position [510, 0]
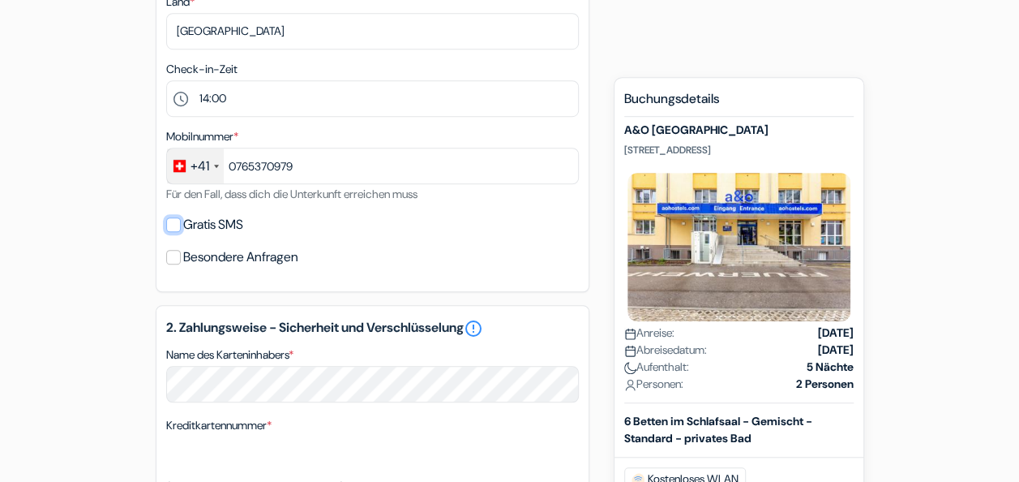
click at [178, 225] on input "Gratis SMS" at bounding box center [173, 224] width 15 height 15
checkbox input "true"
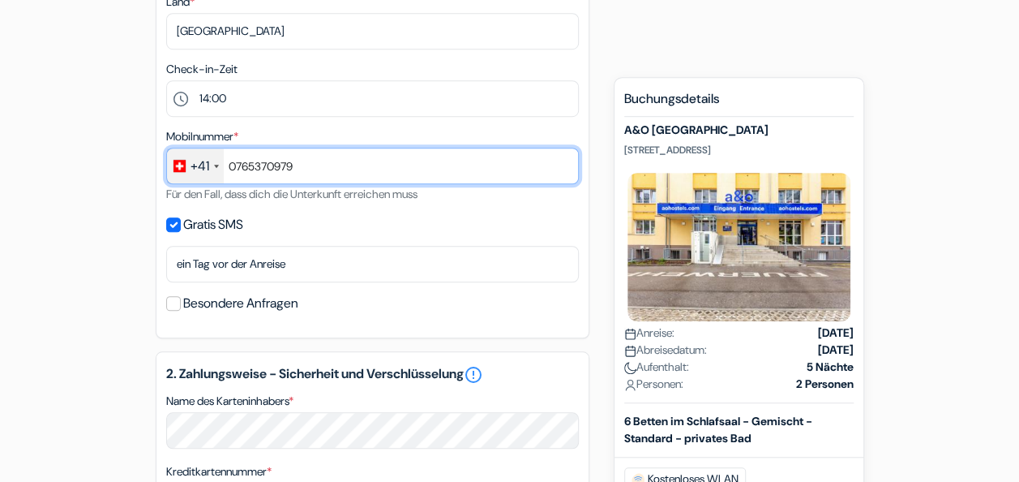
click at [237, 167] on input "0765370979" at bounding box center [372, 166] width 413 height 36
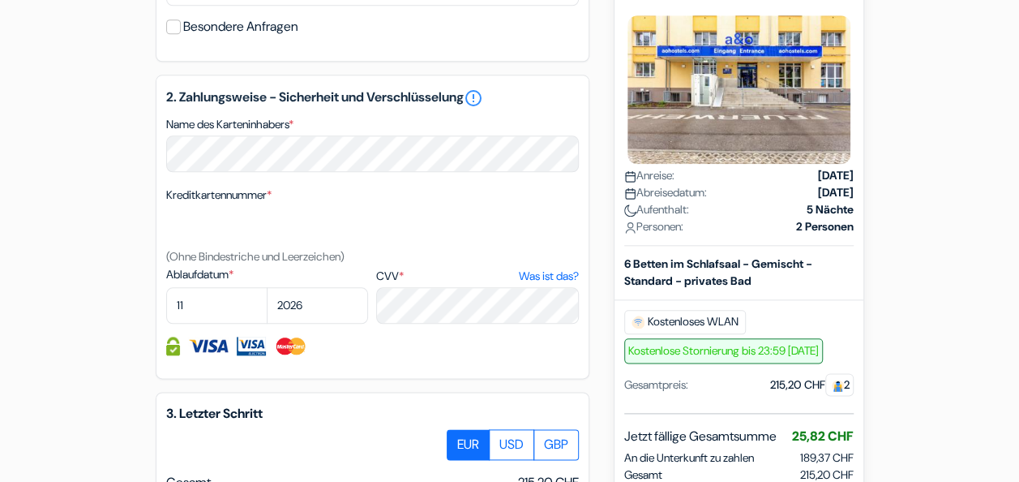
scroll to position [787, 0]
type input "765370979"
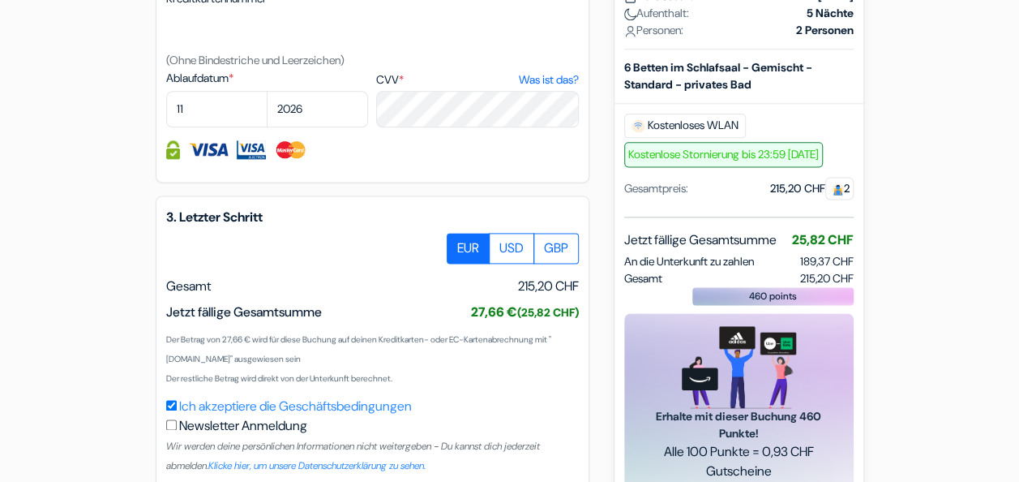
scroll to position [1077, 0]
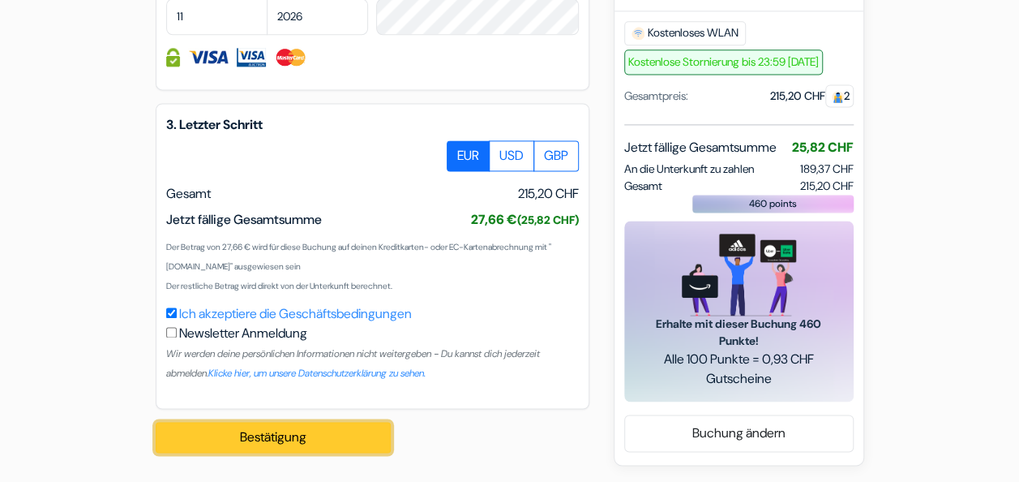
click at [275, 435] on button "Bestätigung Loading..." at bounding box center [273, 437] width 235 height 31
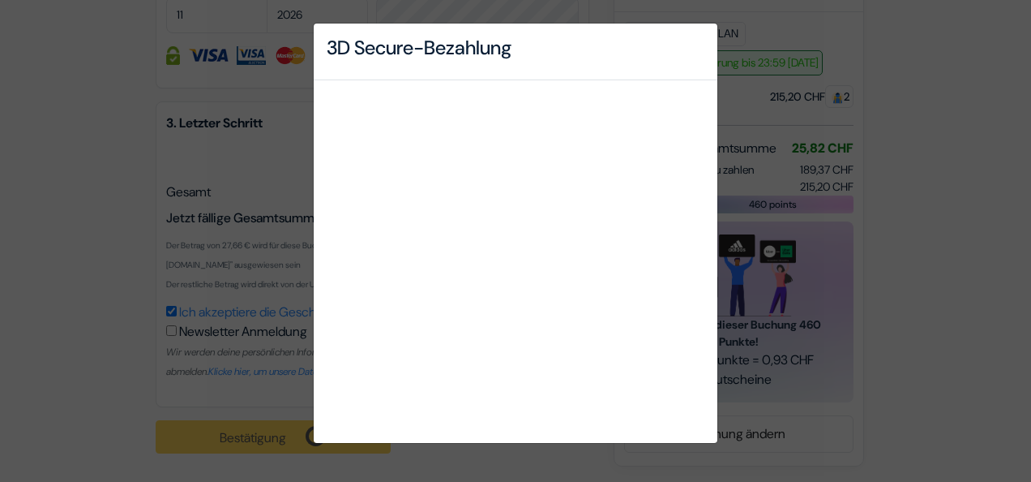
click at [255, 432] on div "3D Secure-Bezahlung" at bounding box center [515, 241] width 1031 height 482
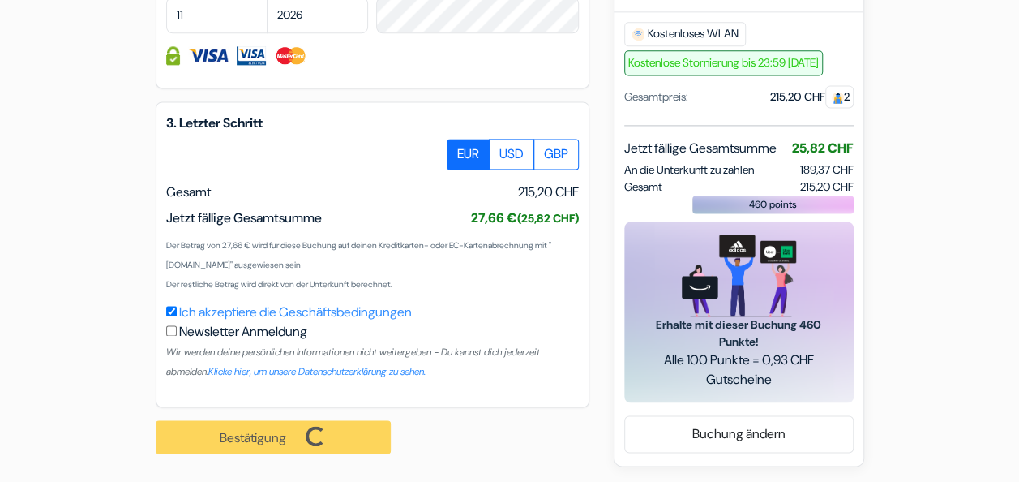
click at [255, 432] on div "Bestätigung Loading... Bearbeitungsanfrage..." at bounding box center [282, 436] width 253 height 59
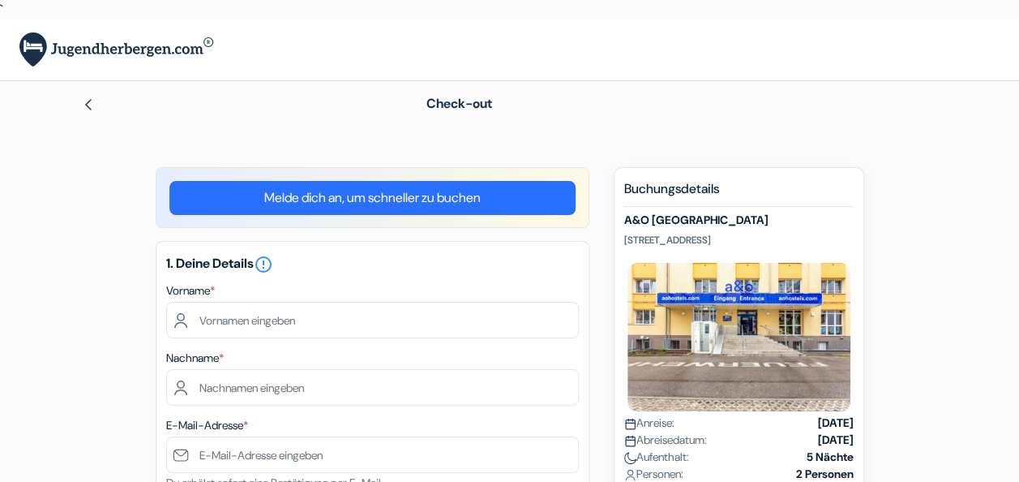
click at [94, 109] on img at bounding box center [88, 104] width 13 height 13
click at [371, 199] on link "Melde dich an, um schneller zu buchen" at bounding box center [372, 198] width 406 height 34
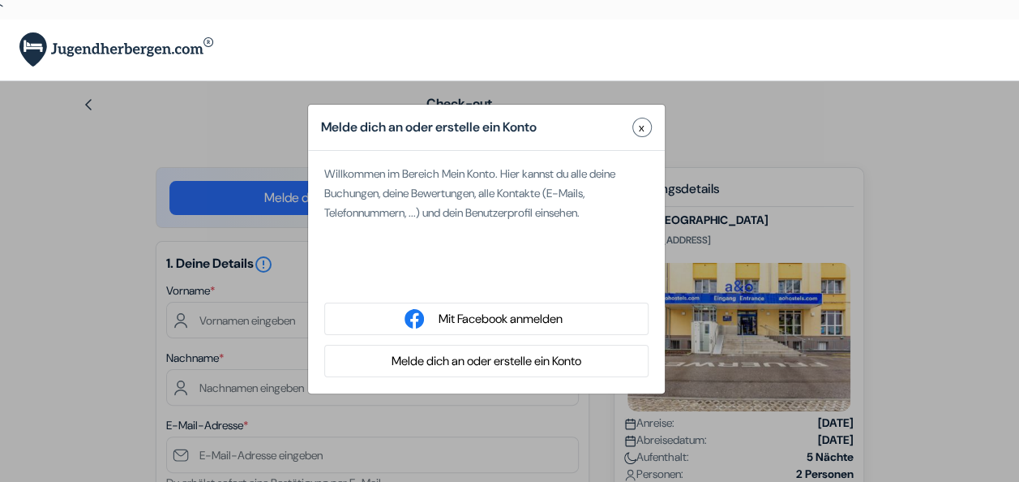
click at [641, 126] on span "x" at bounding box center [642, 127] width 6 height 17
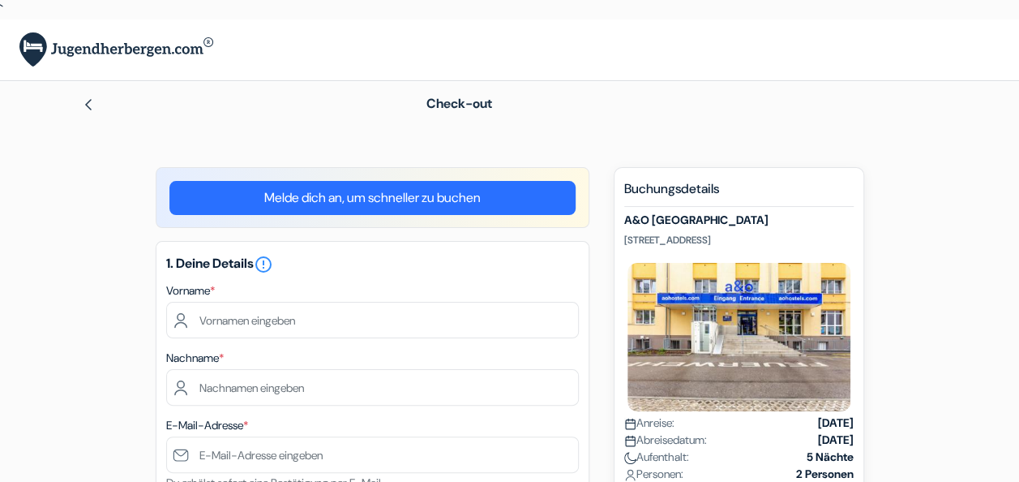
click at [514, 187] on link "Melde dich an, um schneller zu buchen" at bounding box center [372, 198] width 406 height 34
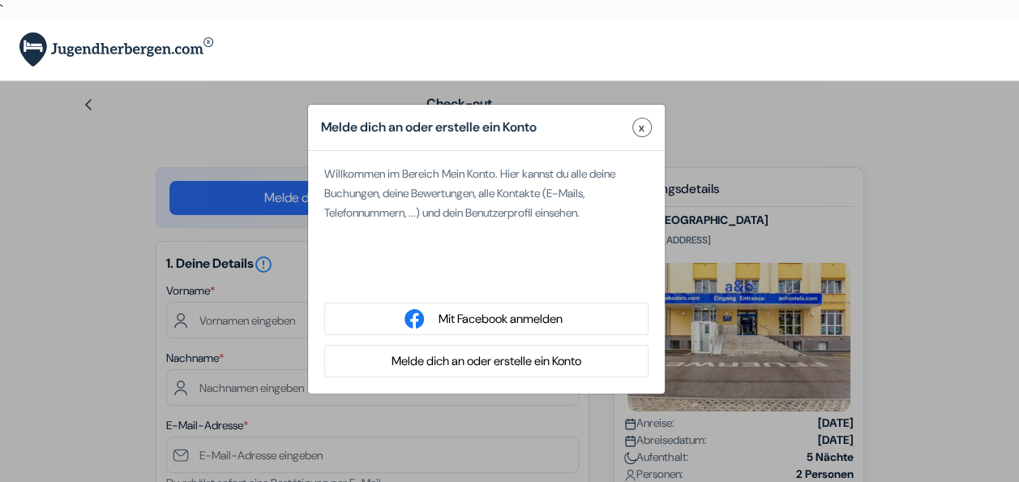
click at [585, 358] on button "Melde dich an oder erstelle ein Konto" at bounding box center [486, 361] width 199 height 20
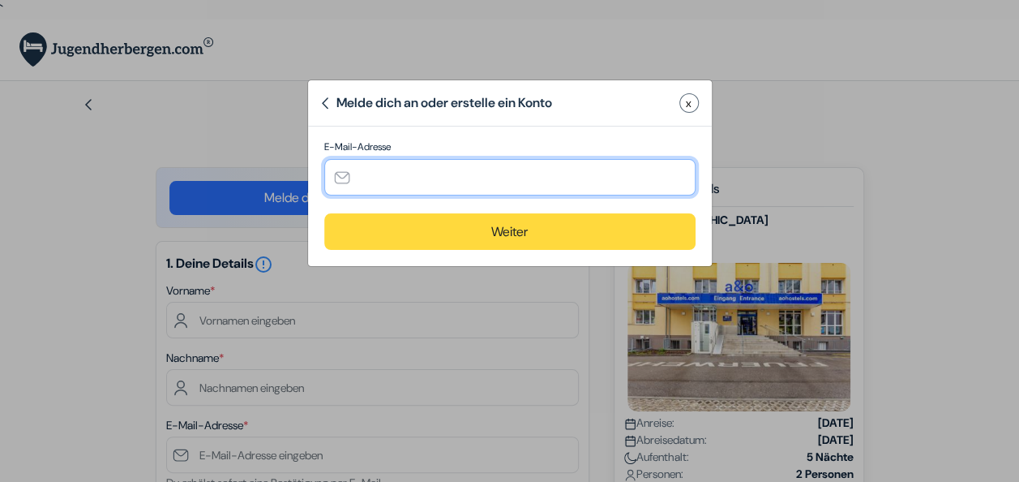
click at [581, 175] on input "text" at bounding box center [509, 177] width 371 height 36
type input "[EMAIL_ADDRESS][DOMAIN_NAME]"
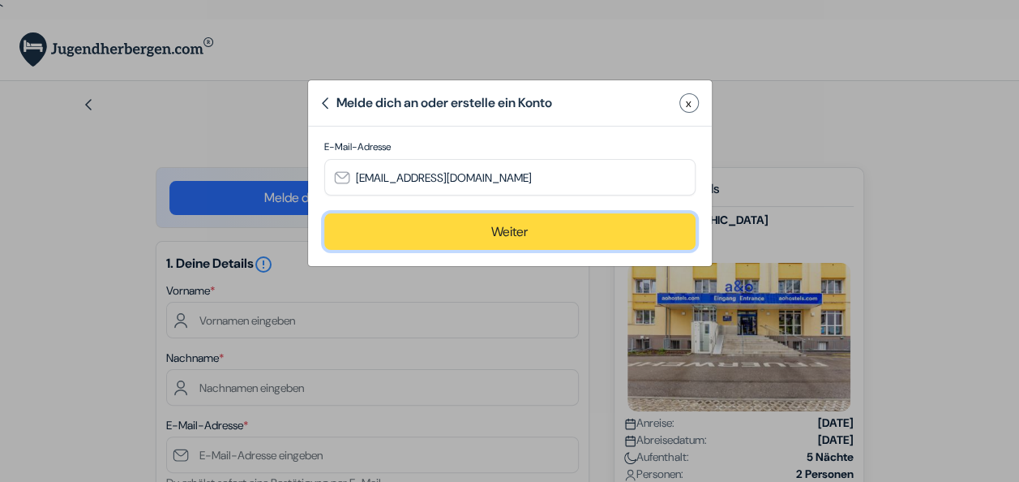
click at [519, 231] on button "Weiter" at bounding box center [509, 231] width 371 height 36
type input "[EMAIL_ADDRESS][DOMAIN_NAME]"
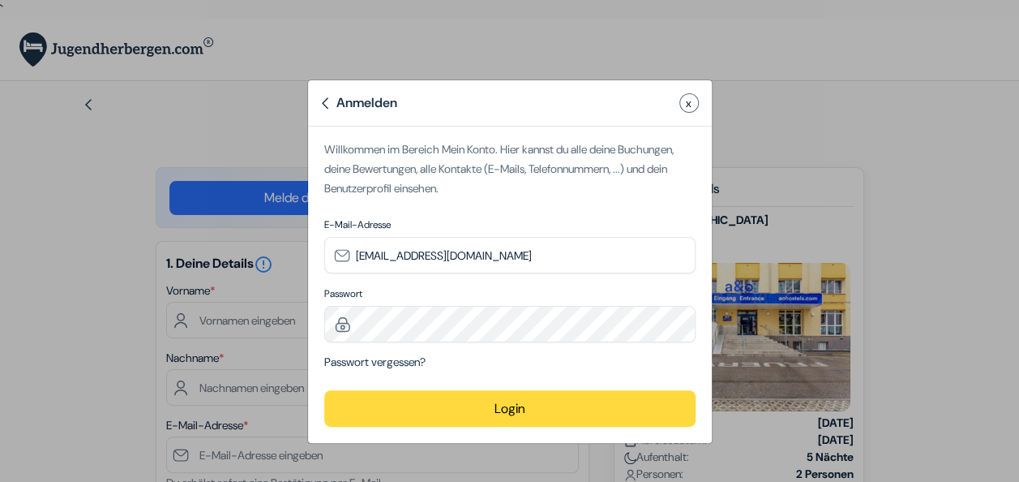
click at [688, 102] on span "x" at bounding box center [689, 103] width 6 height 17
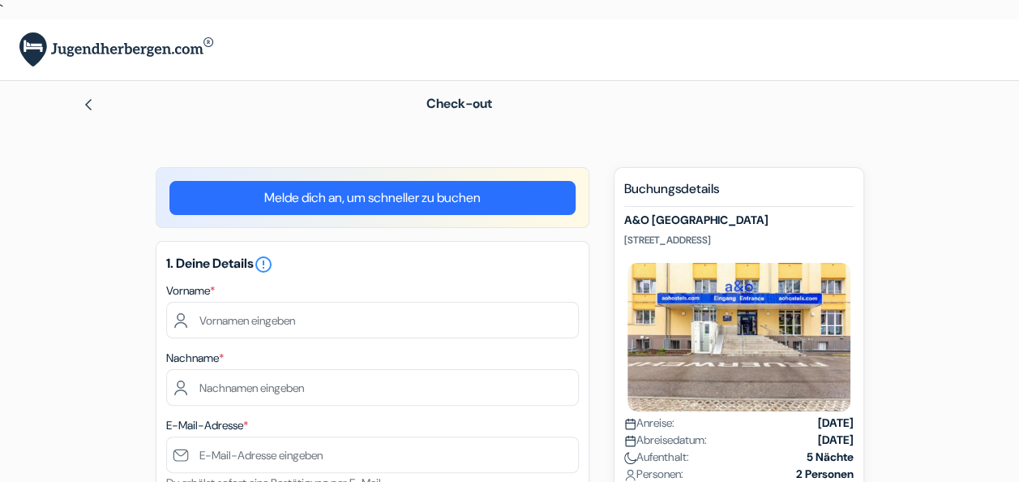
click at [114, 54] on img at bounding box center [116, 49] width 194 height 35
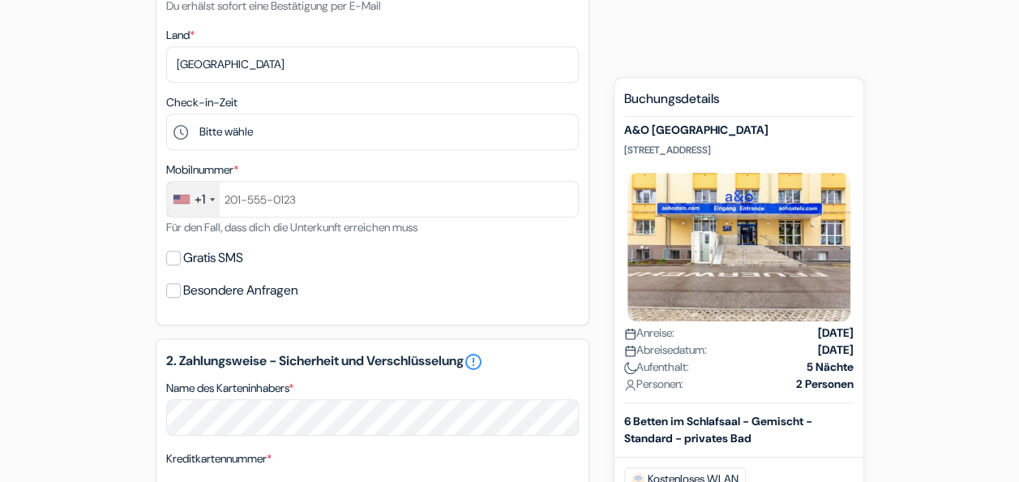
scroll to position [411, 0]
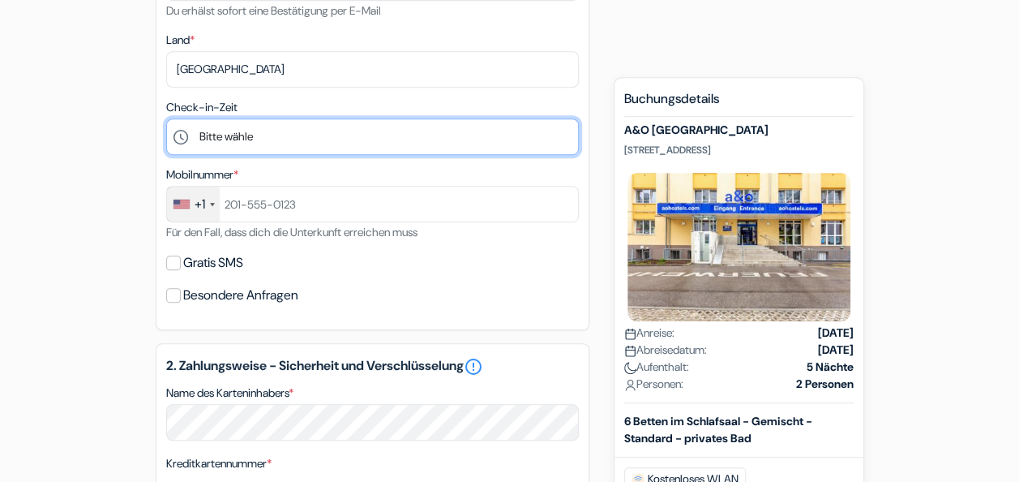
click at [354, 135] on select "Bitte wähle 1:00 2:00 3:00 4:00 5:00 6:00 7:00 8:00 9:00 10:00 11:00 12:00 13:0…" at bounding box center [372, 136] width 413 height 36
select select "15"
click at [166, 120] on select "Bitte wähle 1:00 2:00 3:00 4:00 5:00 6:00 7:00 8:00 9:00 10:00 11:00 12:00 13:0…" at bounding box center [372, 136] width 413 height 36
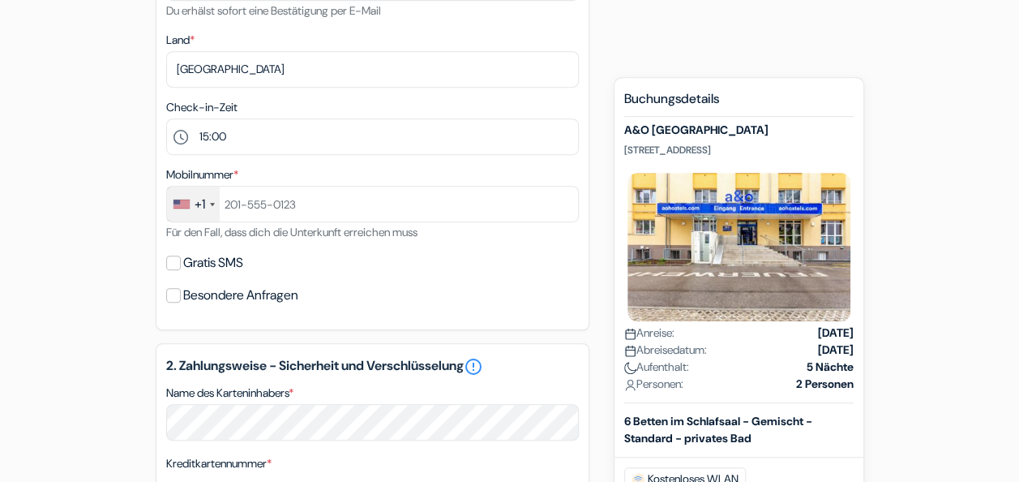
click at [209, 202] on div "+1" at bounding box center [193, 204] width 53 height 35
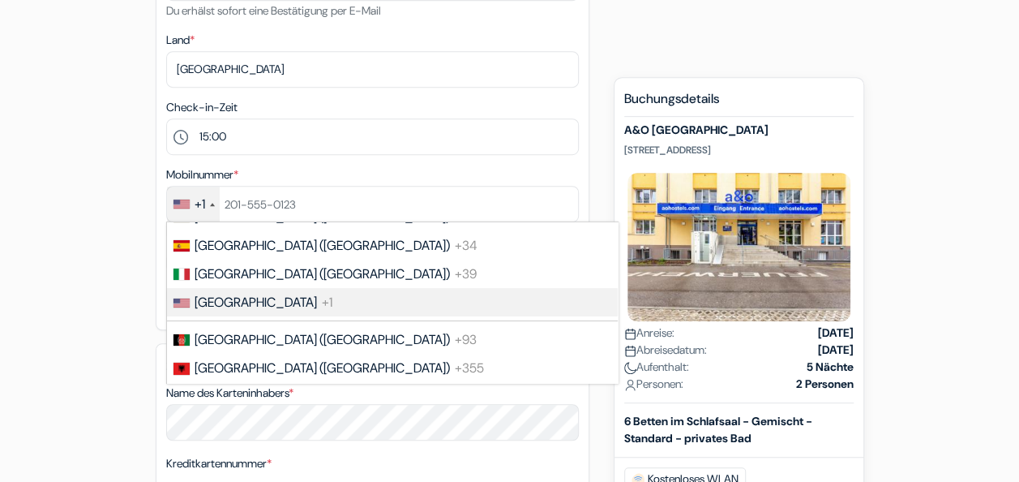
scroll to position [6155, 0]
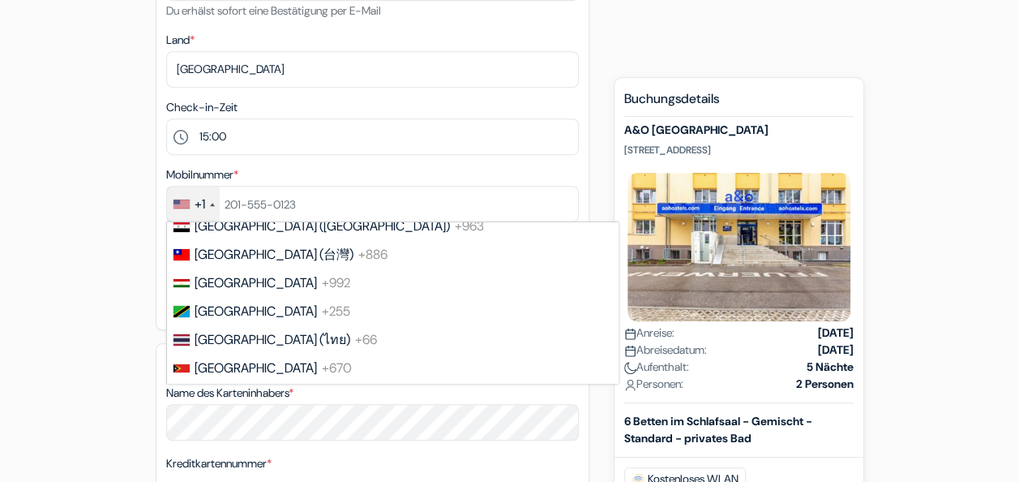
click at [218, 206] on span "[GEOGRAPHIC_DATA] ([GEOGRAPHIC_DATA])" at bounding box center [322, 197] width 255 height 17
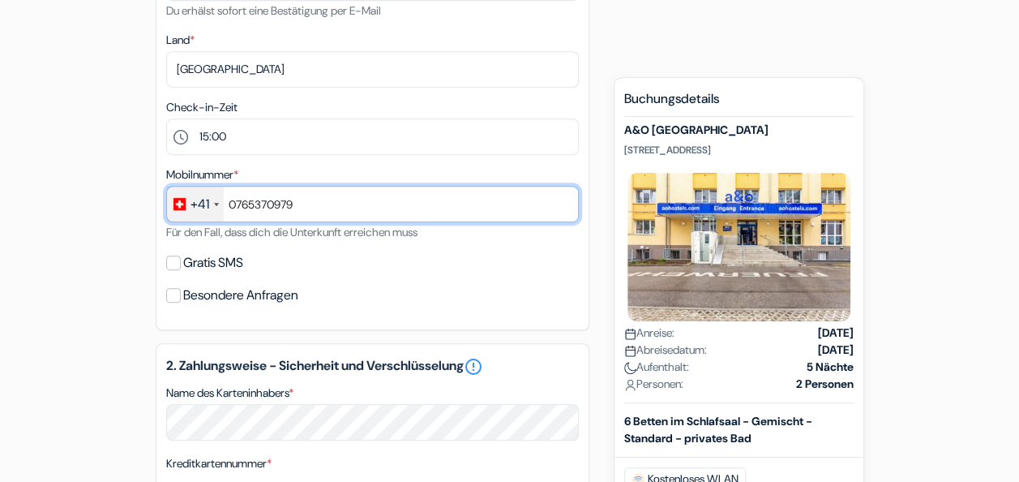
click at [237, 204] on input "0765370979" at bounding box center [372, 204] width 413 height 36
type input "765370979"
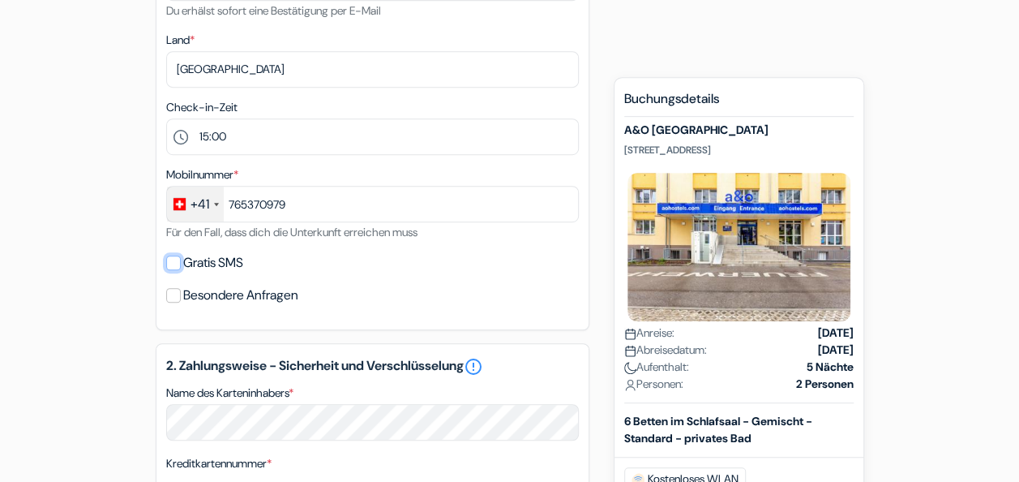
click at [173, 258] on input "Gratis SMS" at bounding box center [173, 262] width 15 height 15
checkbox input "true"
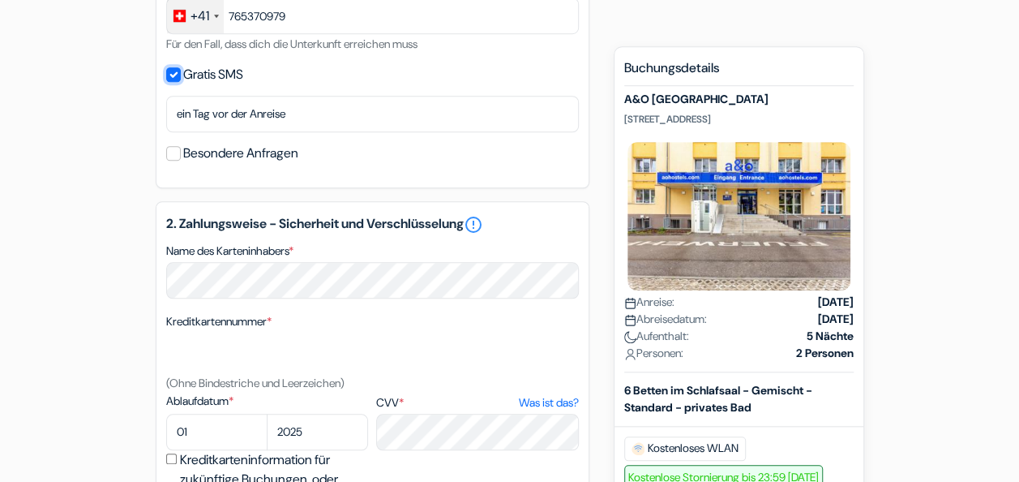
scroll to position [770, 0]
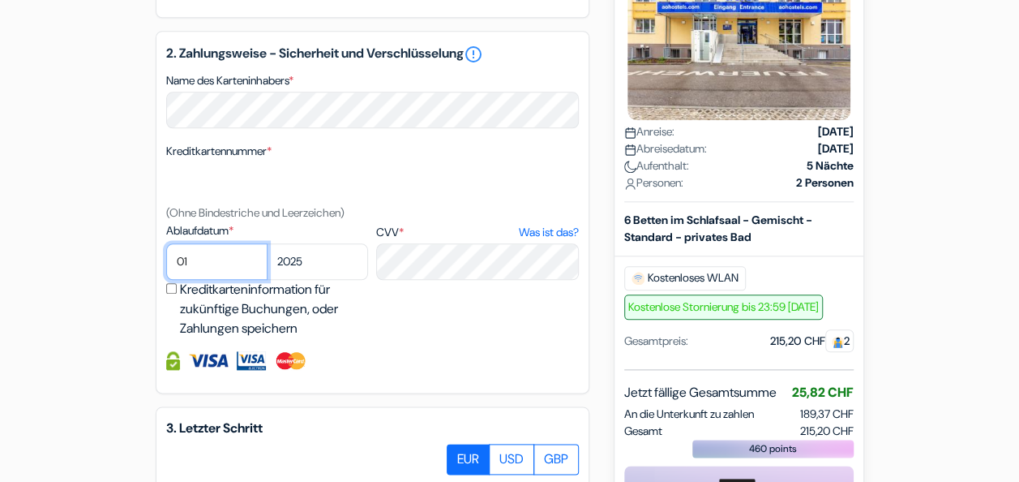
select select "11"
select select "2026"
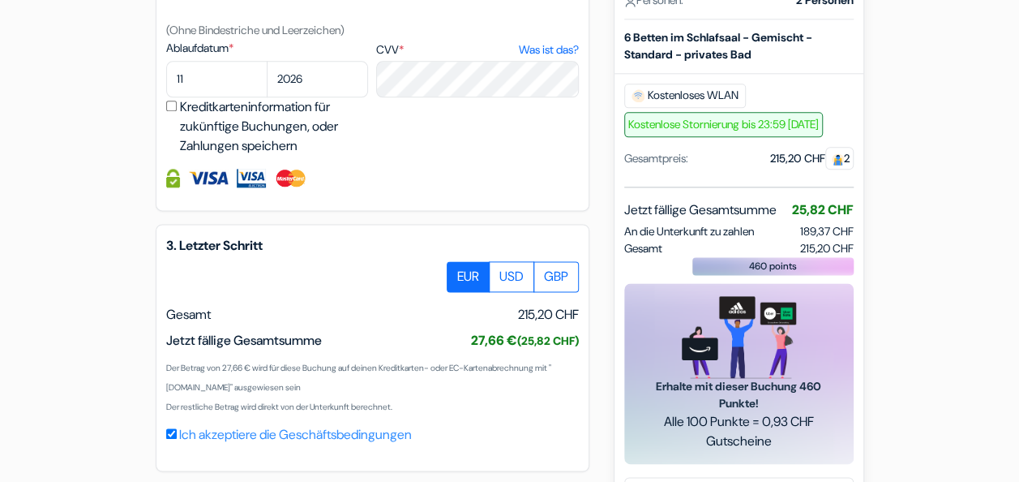
scroll to position [1016, 0]
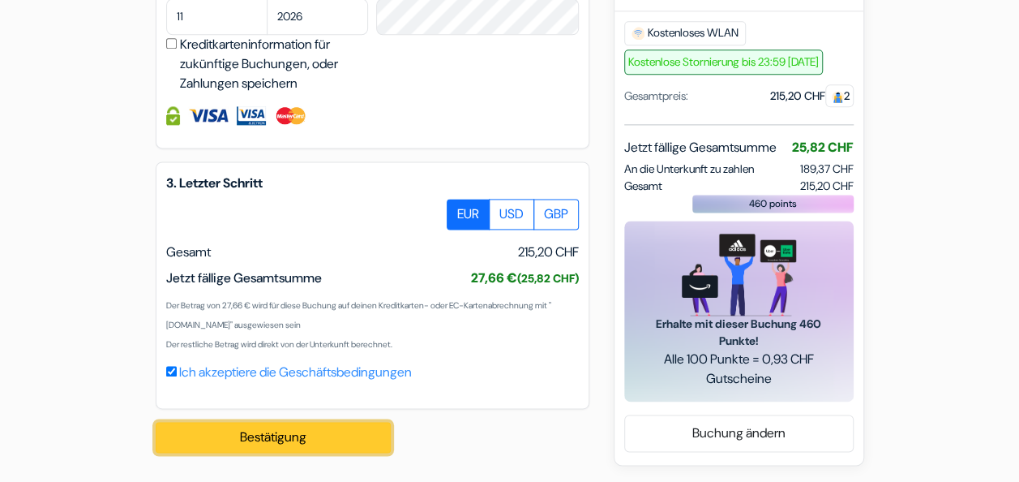
click at [225, 433] on button "Bestätigung Loading..." at bounding box center [273, 437] width 235 height 31
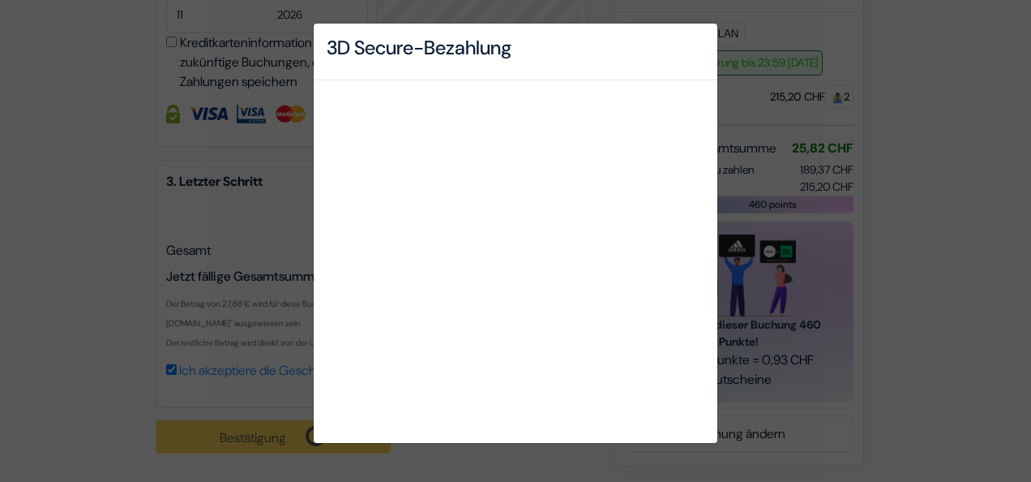
click at [104, 157] on div "3D Secure-Bezahlung" at bounding box center [515, 241] width 1031 height 482
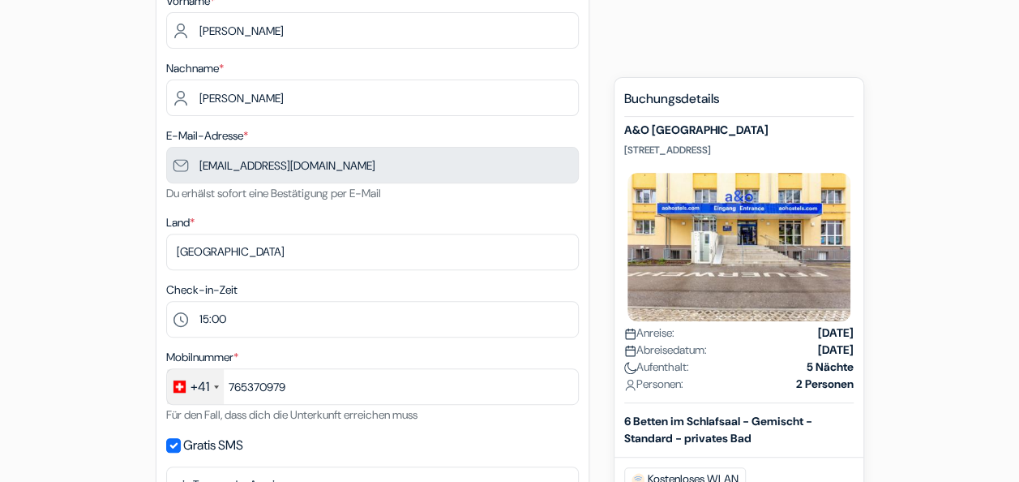
scroll to position [228, 0]
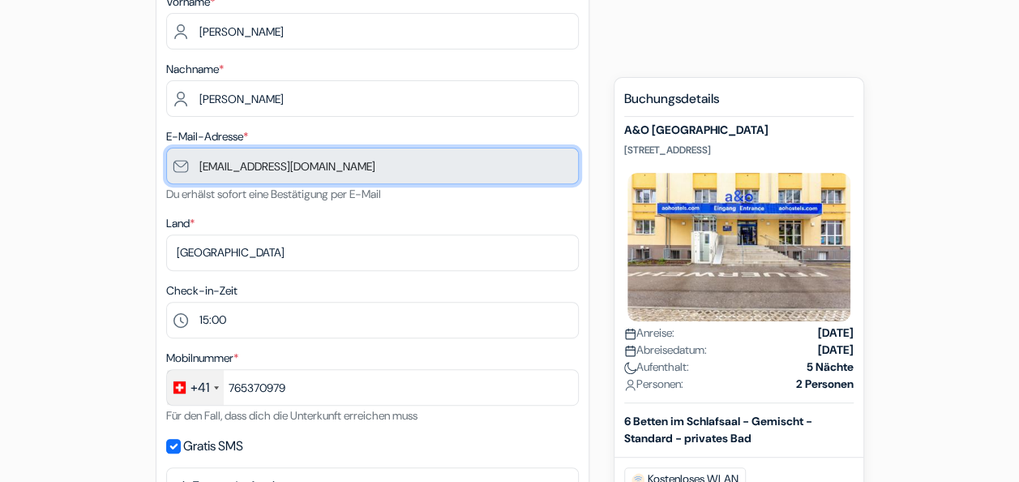
click at [388, 170] on input "[EMAIL_ADDRESS][DOMAIN_NAME]" at bounding box center [372, 166] width 413 height 36
drag, startPoint x: 391, startPoint y: 164, endPoint x: 223, endPoint y: 164, distance: 167.9
click at [223, 164] on input "[EMAIL_ADDRESS][DOMAIN_NAME]" at bounding box center [372, 166] width 413 height 36
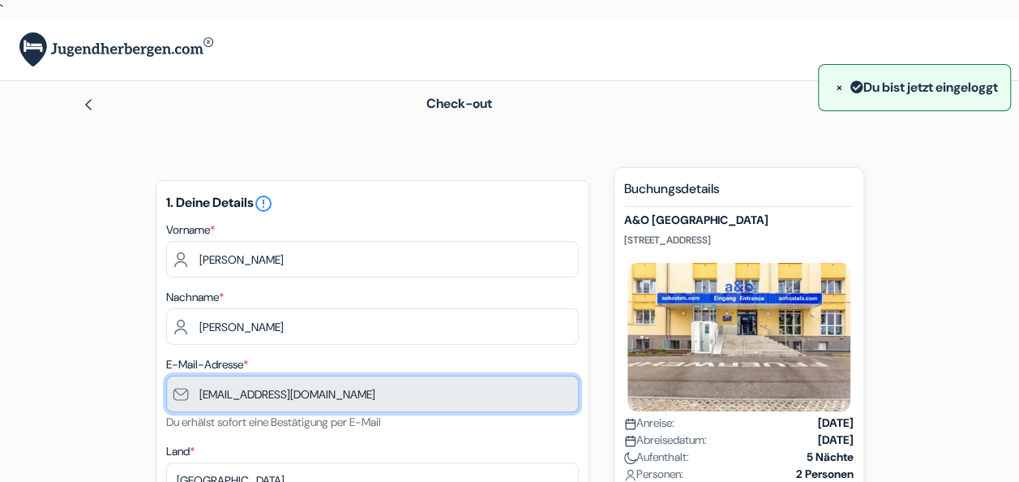
scroll to position [0, 0]
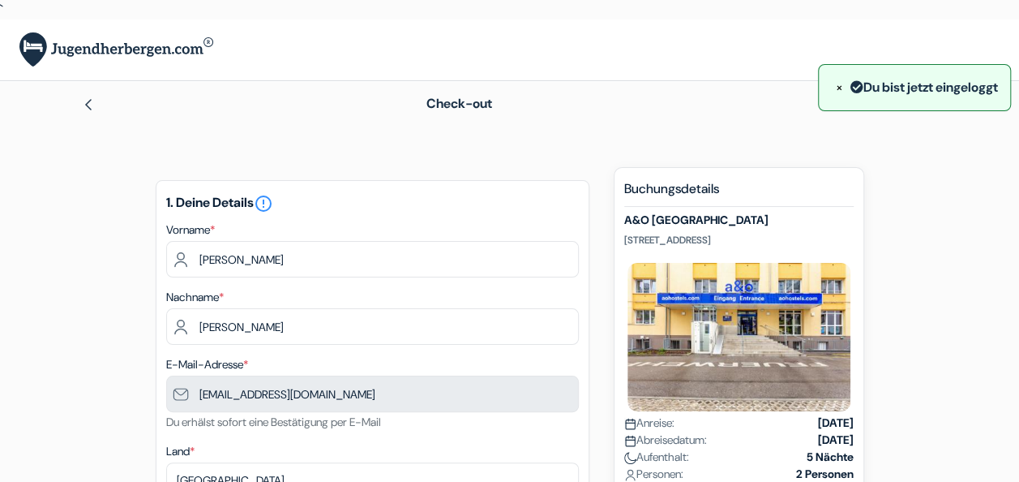
click at [85, 101] on img at bounding box center [88, 104] width 13 height 13
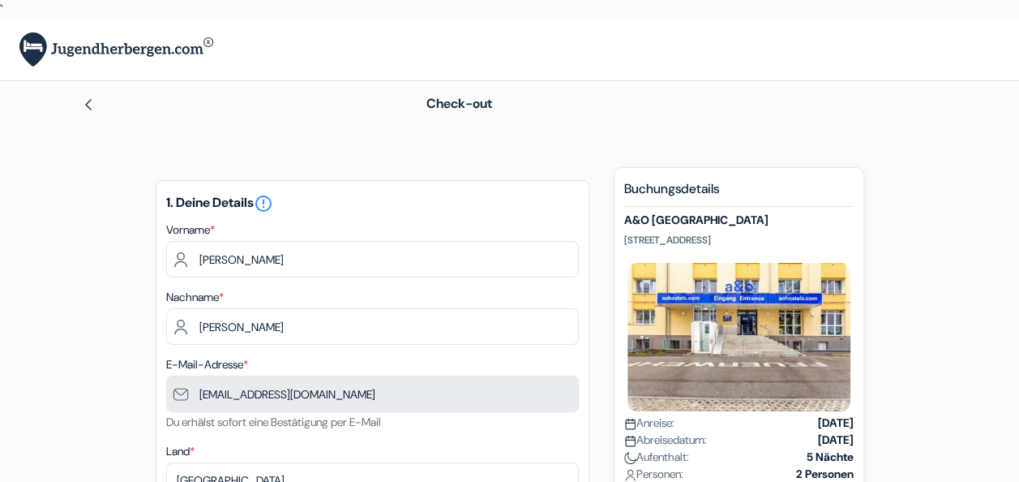
click at [91, 104] on img at bounding box center [88, 104] width 13 height 13
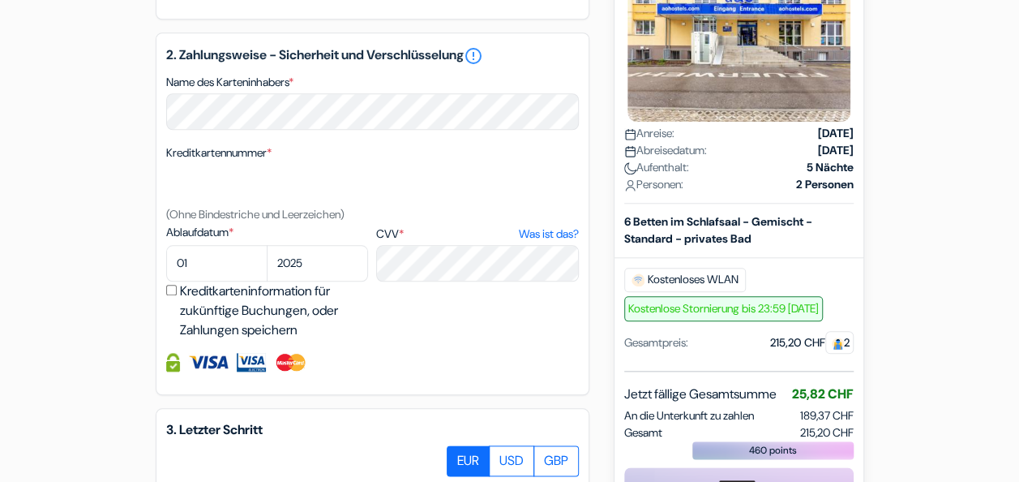
scroll to position [561, 0]
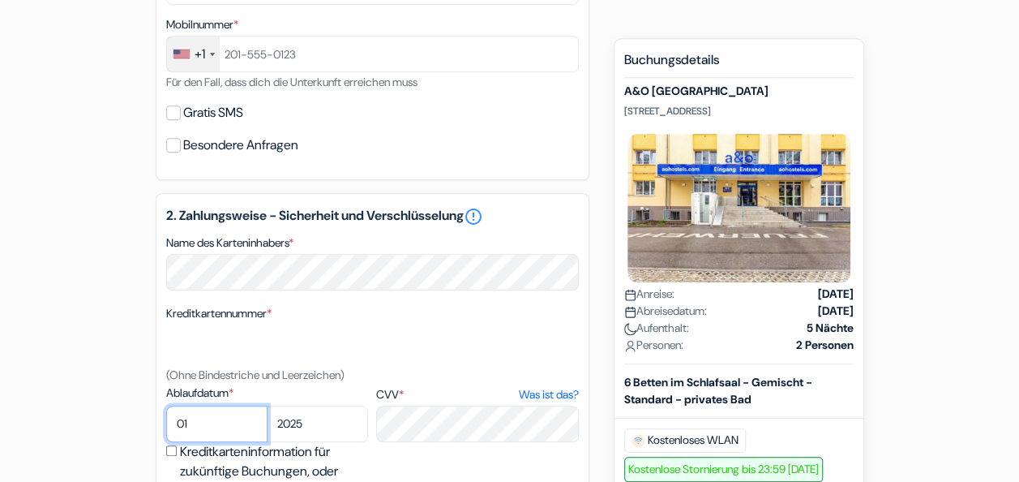
select select "11"
select select "2026"
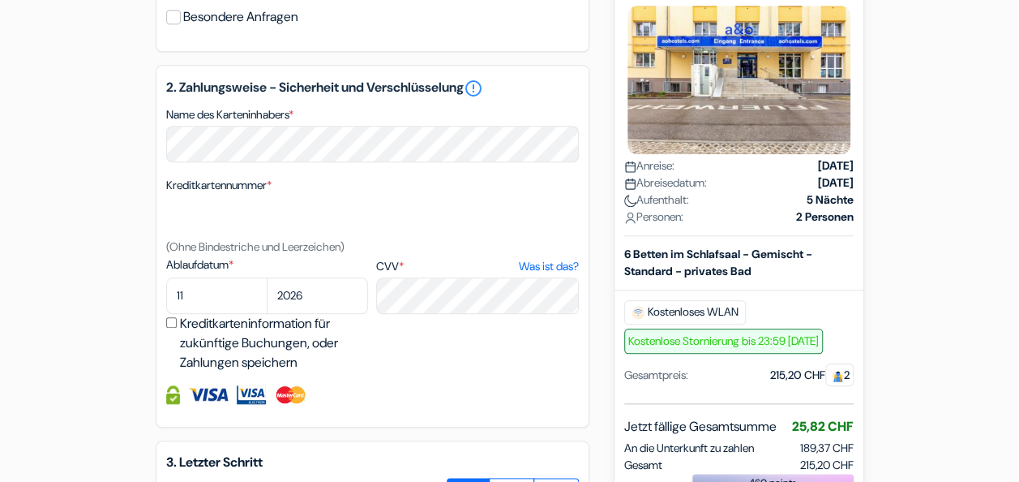
scroll to position [712, 0]
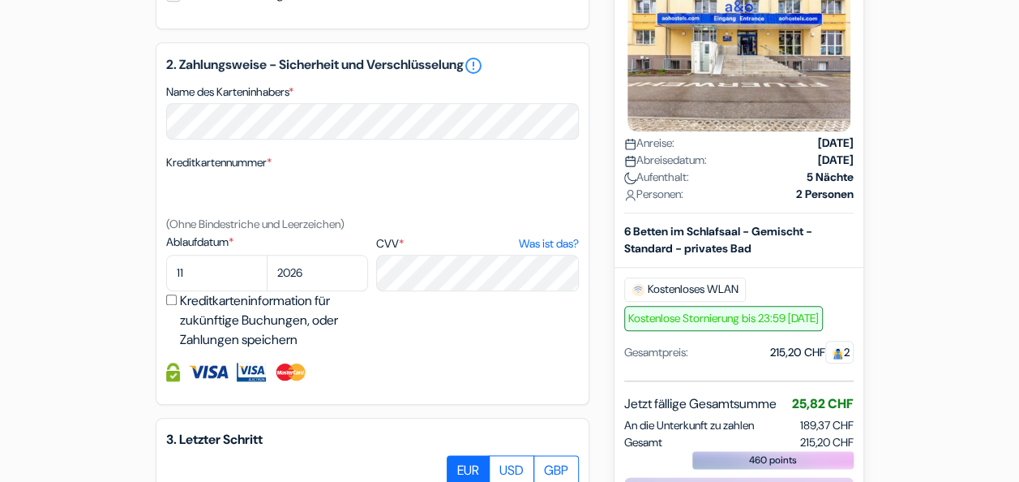
click at [170, 303] on input "Kreditkarteninformation für zukünftige Buchungen, oder Zahlungen speichern" at bounding box center [171, 299] width 11 height 11
click at [175, 309] on div "Kreditkarteninformation für zukünftige Buchungen, oder Zahlungen speichern" at bounding box center [269, 320] width 207 height 58
click at [174, 304] on input "Kreditkarteninformation für zukünftige Buchungen, oder Zahlungen speichern" at bounding box center [171, 299] width 11 height 11
checkbox input "false"
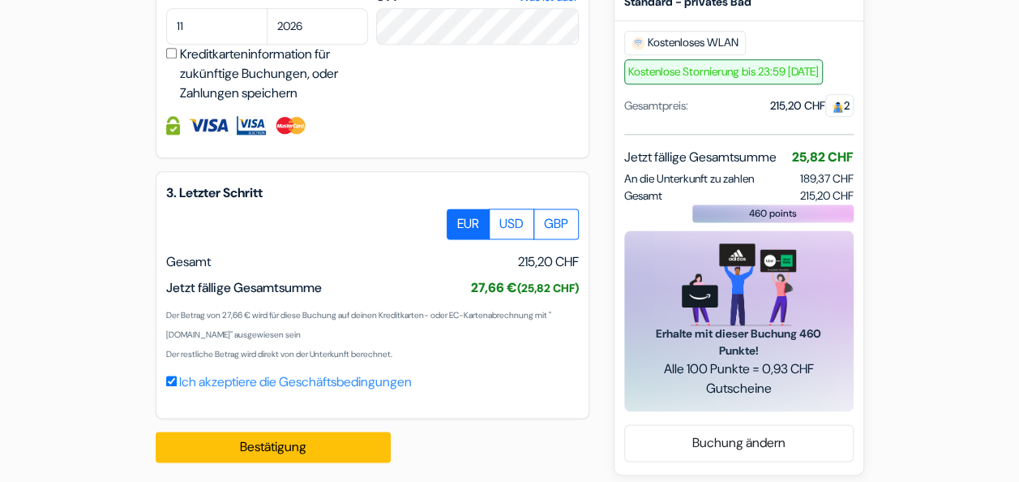
scroll to position [970, 0]
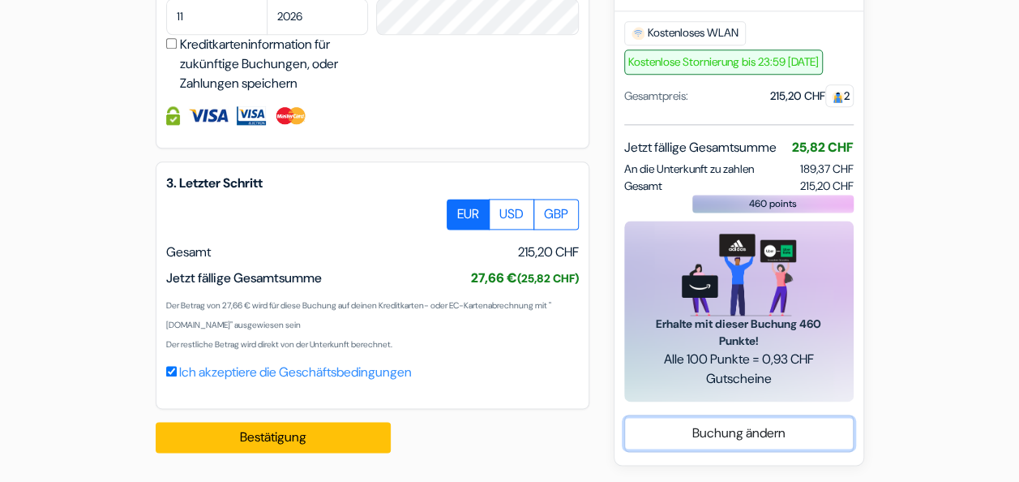
click at [718, 435] on link "Buchung ändern" at bounding box center [739, 433] width 228 height 31
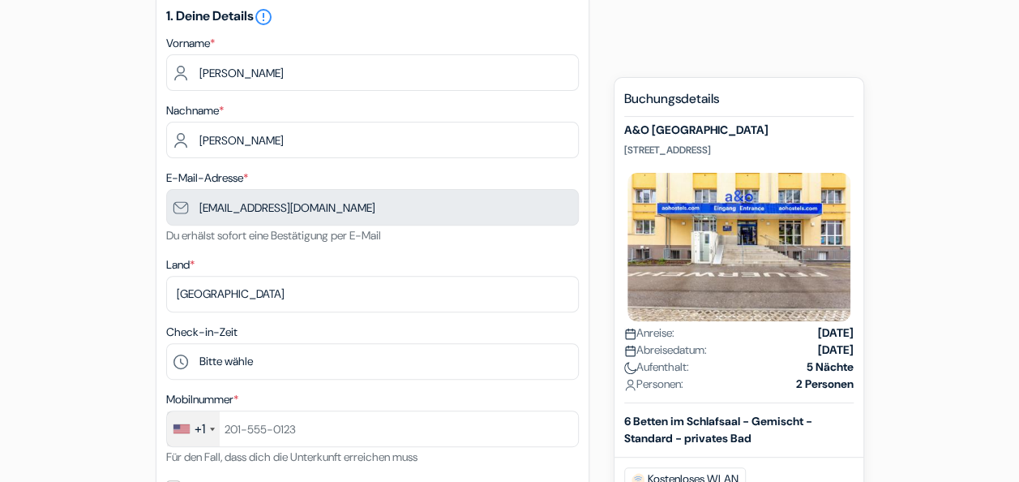
scroll to position [191, 0]
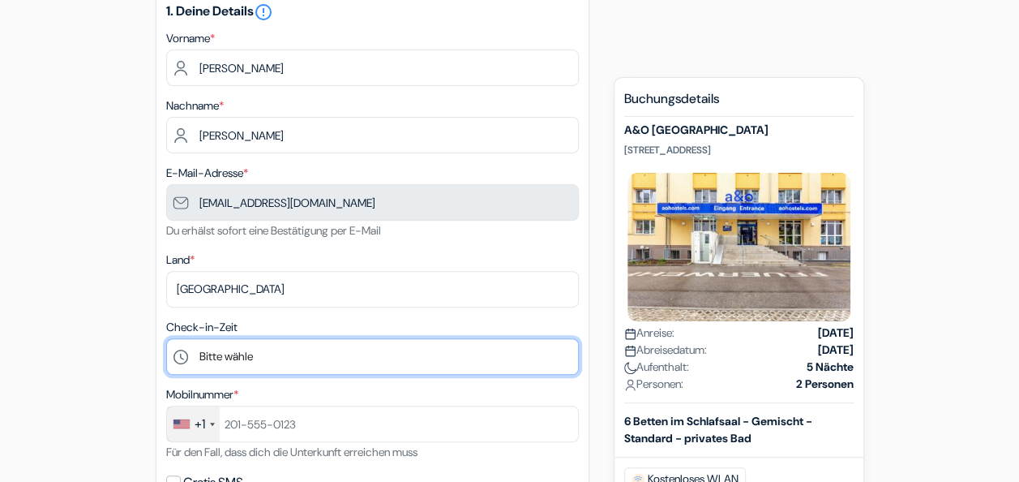
click at [280, 358] on select "Bitte wähle 1:00 2:00 3:00 4:00 5:00 6:00 7:00 8:00 9:00 10:00 11:00 12:00 13:0…" at bounding box center [372, 356] width 413 height 36
select select "15"
click at [166, 340] on select "Bitte wähle 1:00 2:00 3:00 4:00 5:00 6:00 7:00 8:00 9:00 10:00 11:00 12:00 13:0…" at bounding box center [372, 356] width 413 height 36
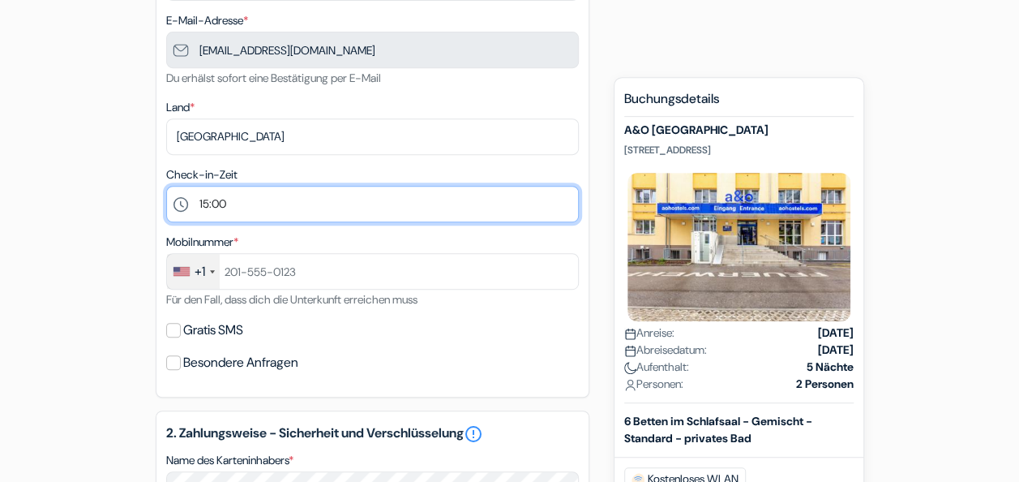
scroll to position [344, 0]
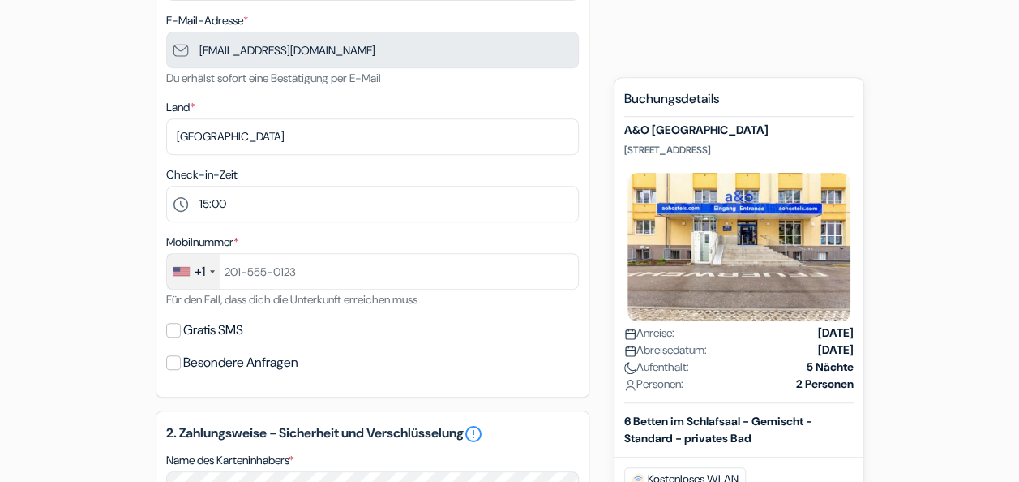
click at [201, 273] on div "+1" at bounding box center [200, 271] width 11 height 19
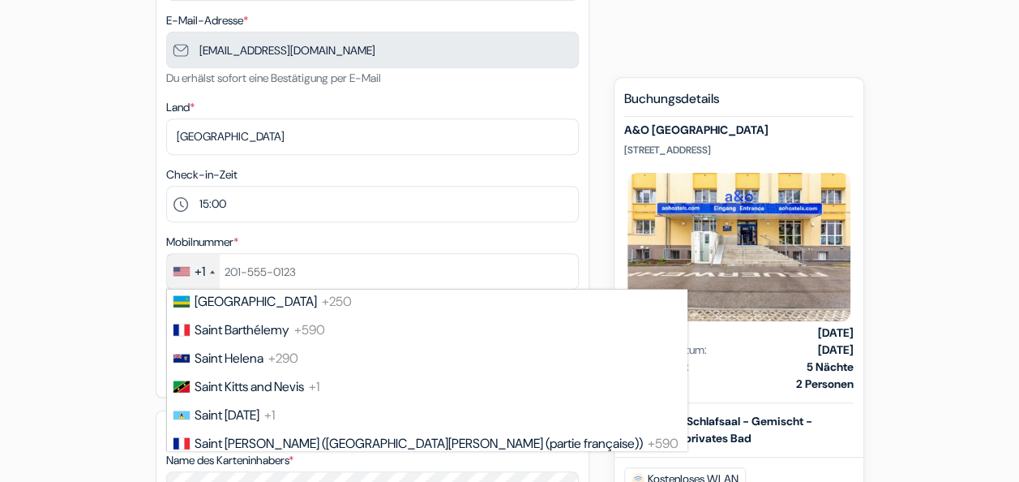
scroll to position [6155, 0]
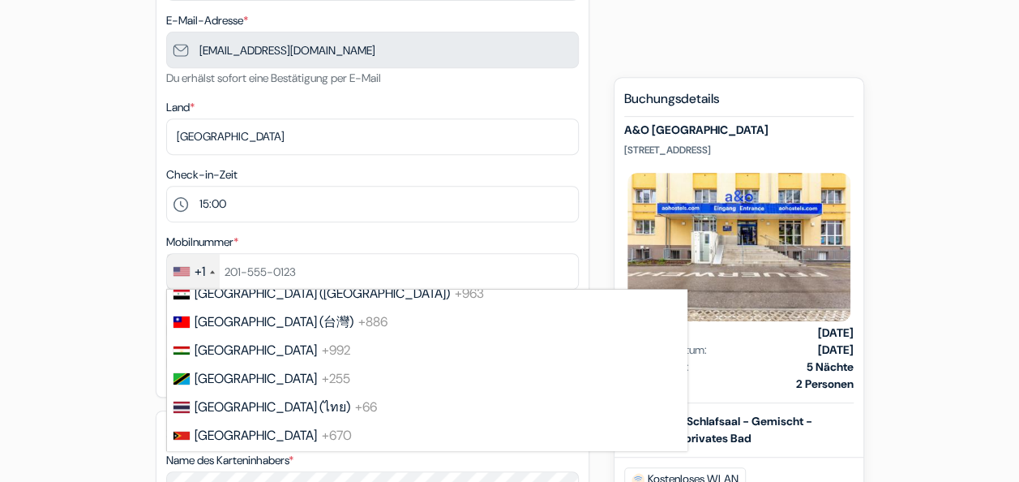
click at [222, 273] on span "[GEOGRAPHIC_DATA] ([GEOGRAPHIC_DATA])" at bounding box center [322, 264] width 255 height 17
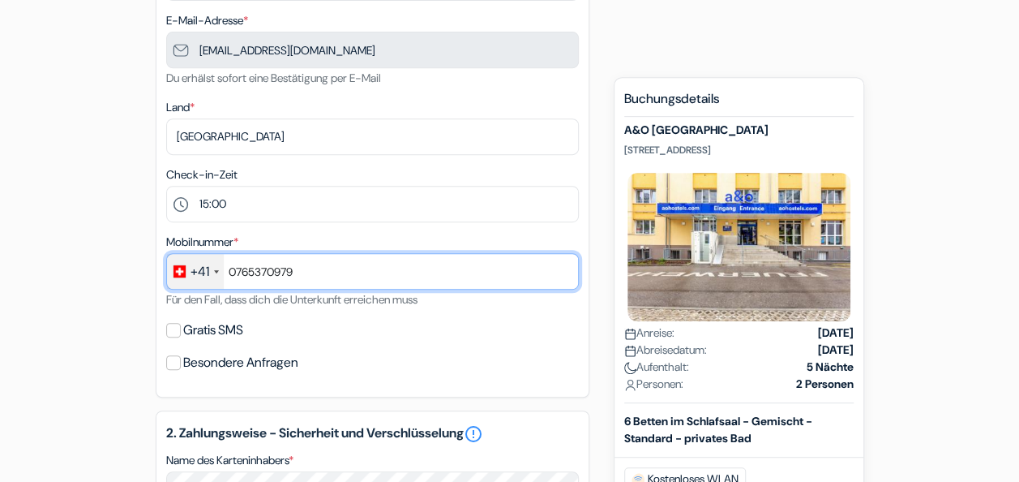
click at [241, 281] on input "0765370979" at bounding box center [372, 271] width 413 height 36
click at [235, 274] on input "0765370979" at bounding box center [372, 271] width 413 height 36
type input "765370979"
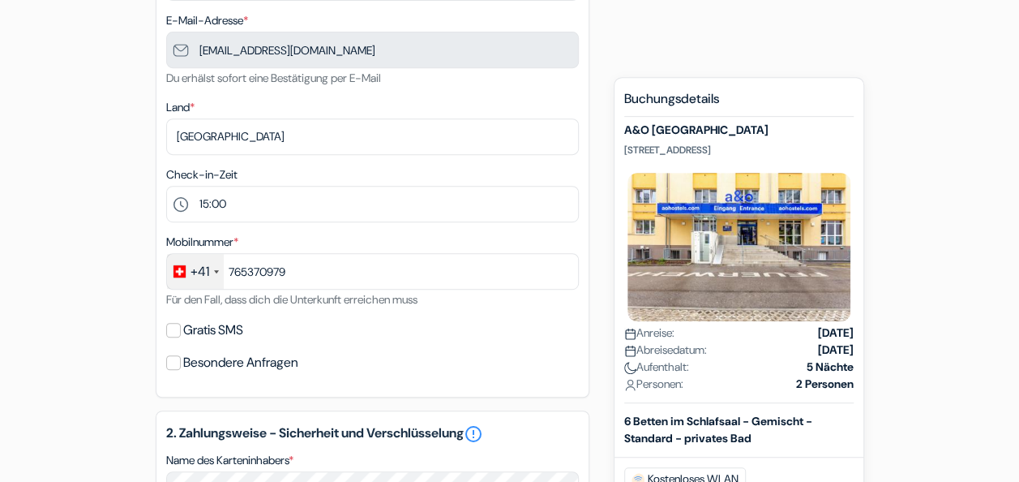
click at [180, 327] on div "Gratis SMS" at bounding box center [372, 330] width 413 height 23
click at [174, 328] on input "Gratis SMS" at bounding box center [173, 330] width 15 height 15
checkbox input "true"
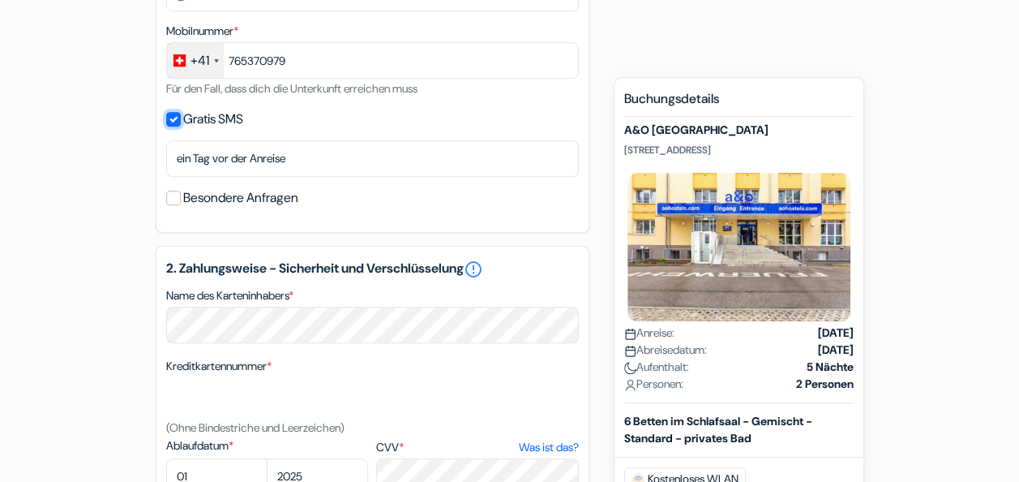
scroll to position [556, 0]
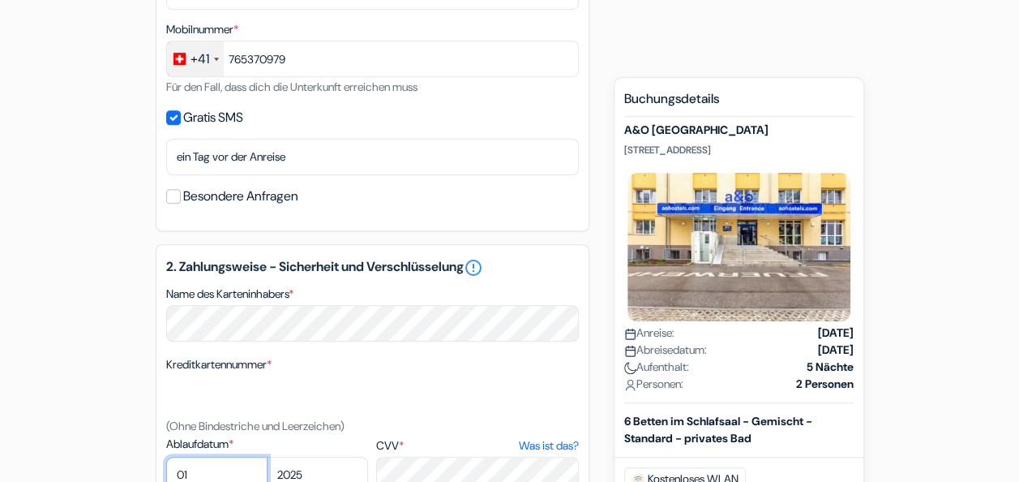
select select "11"
select select "2026"
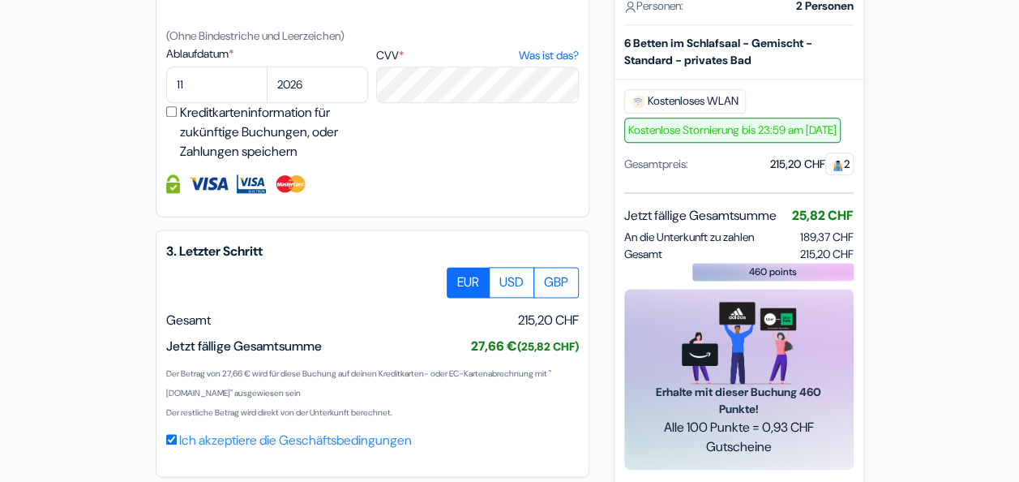
scroll to position [1016, 0]
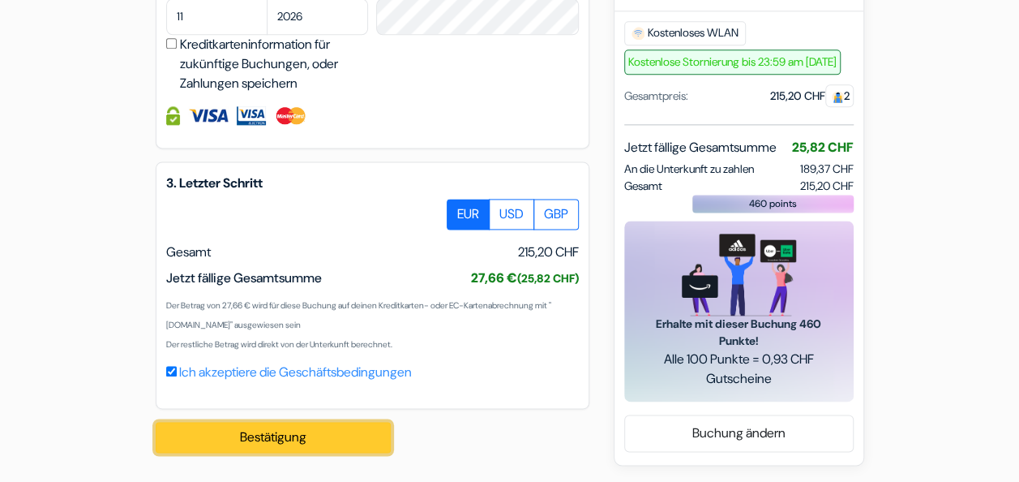
click at [274, 436] on button "Bestätigung Loading..." at bounding box center [273, 437] width 235 height 31
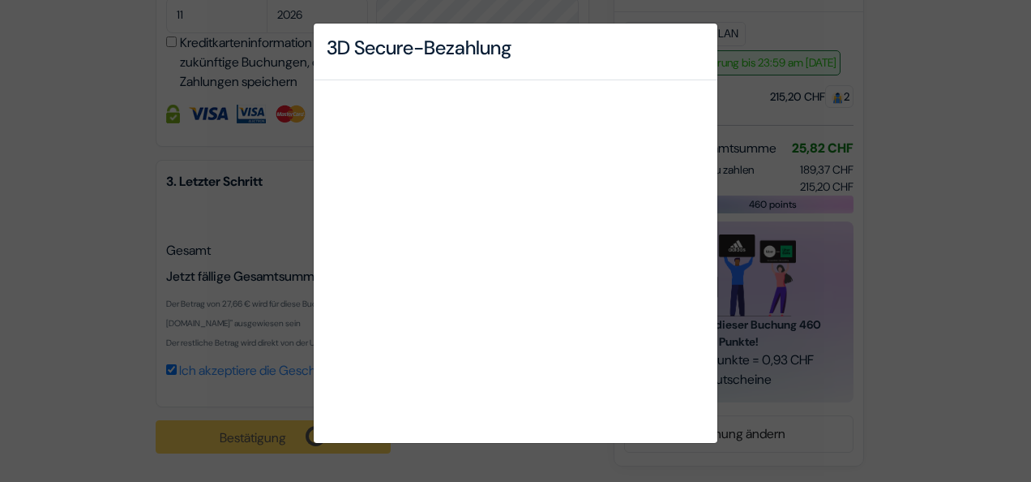
click at [910, 253] on div "3D Secure-Bezahlung" at bounding box center [515, 241] width 1031 height 482
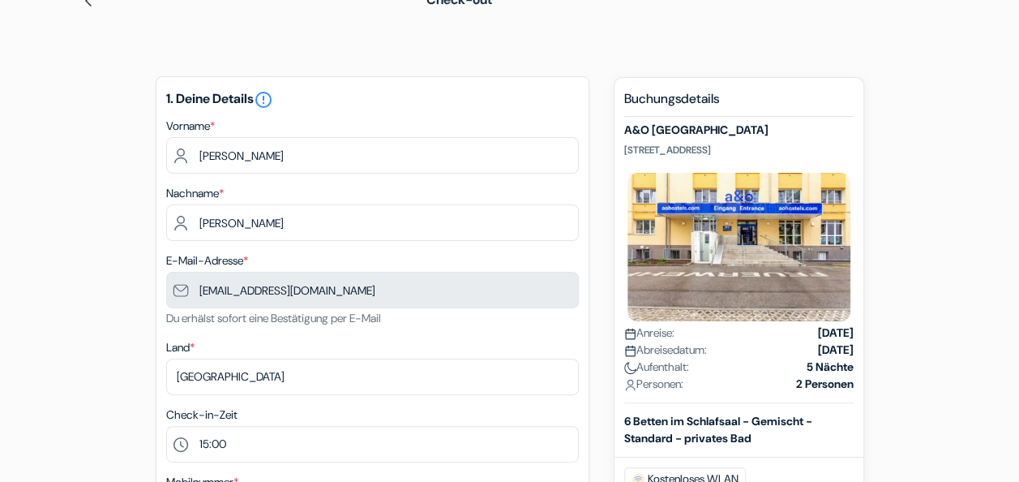
scroll to position [0, 0]
